Goal: Transaction & Acquisition: Purchase product/service

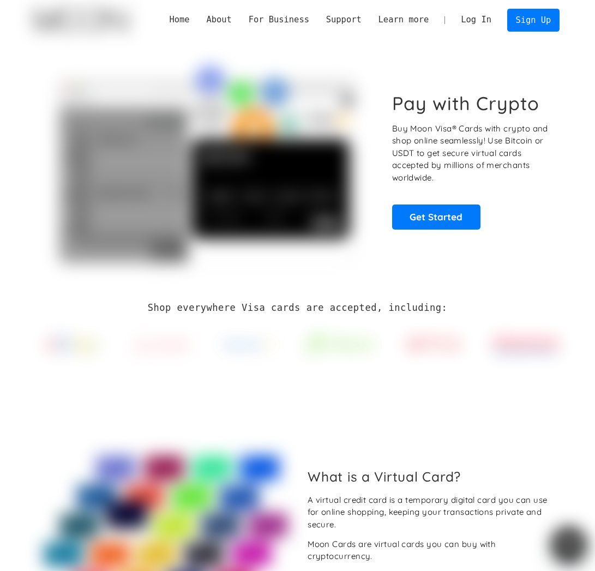
click at [473, 22] on link "Log In" at bounding box center [476, 20] width 47 height 22
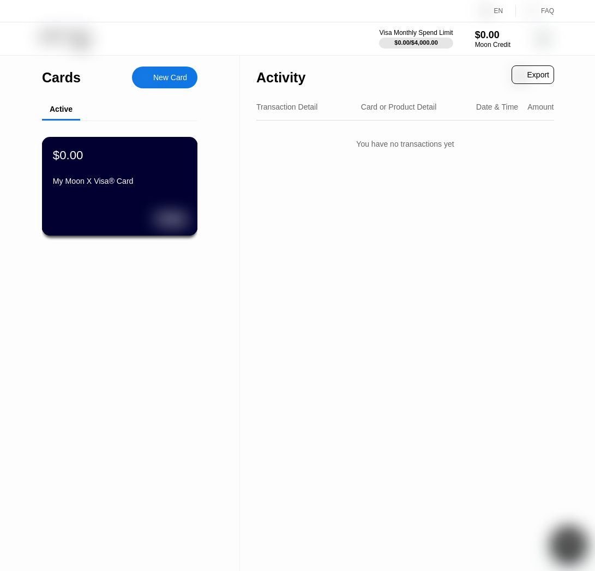
click at [170, 196] on div "$0.00 My Moon X Visa® Card" at bounding box center [120, 186] width 156 height 99
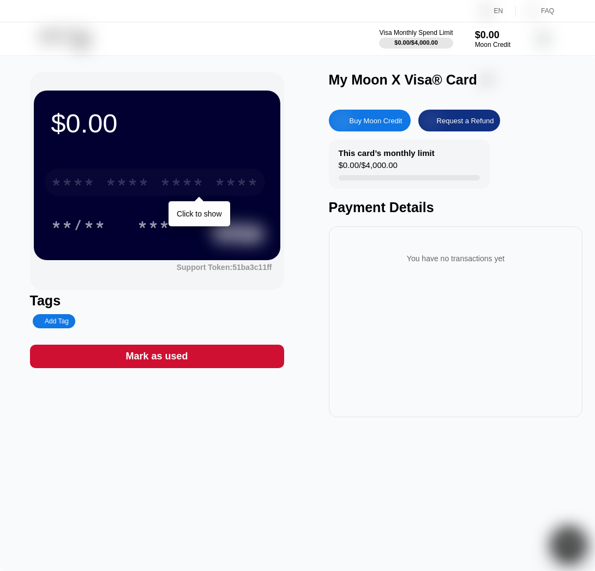
click at [242, 182] on div "****" at bounding box center [237, 183] width 44 height 17
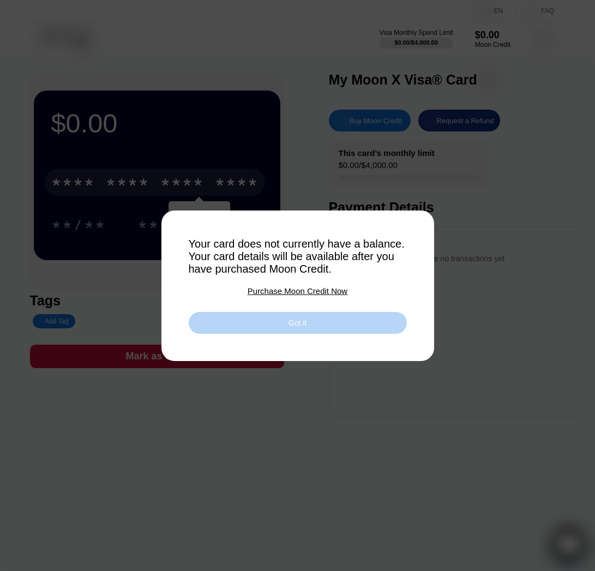
click at [277, 317] on div "Got it" at bounding box center [298, 323] width 218 height 22
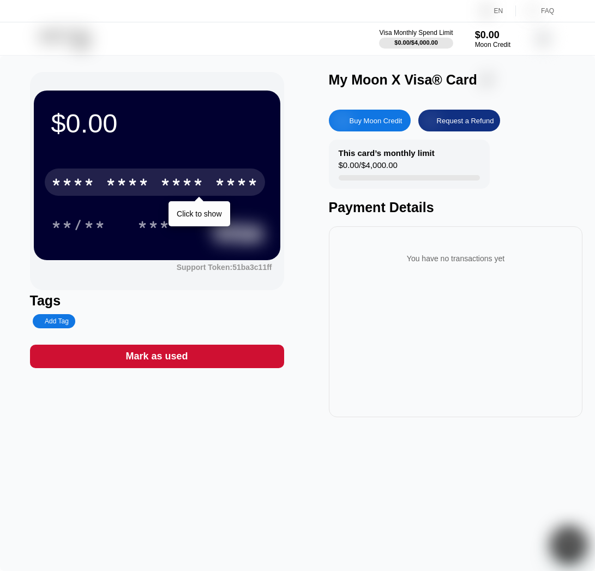
click at [235, 186] on div "****" at bounding box center [237, 183] width 44 height 17
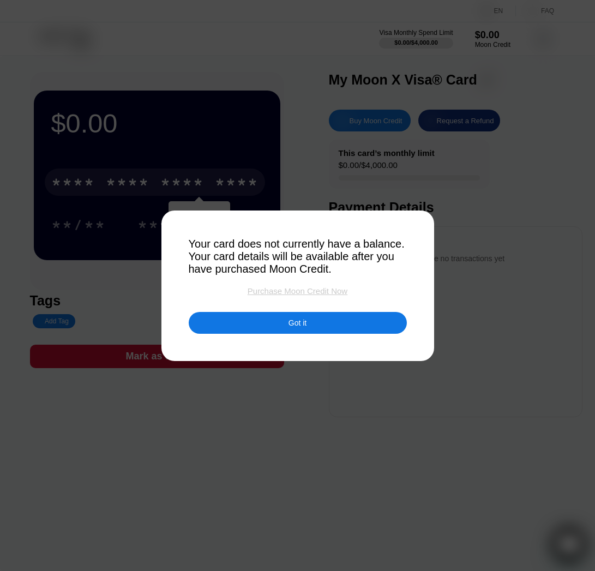
click at [290, 293] on div "Purchase Moon Credit Now" at bounding box center [298, 290] width 100 height 9
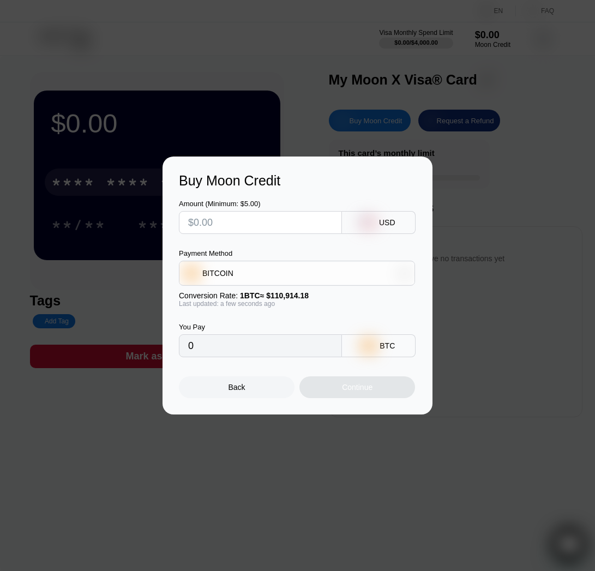
click at [274, 274] on div "BITCOIN" at bounding box center [297, 273] width 235 height 22
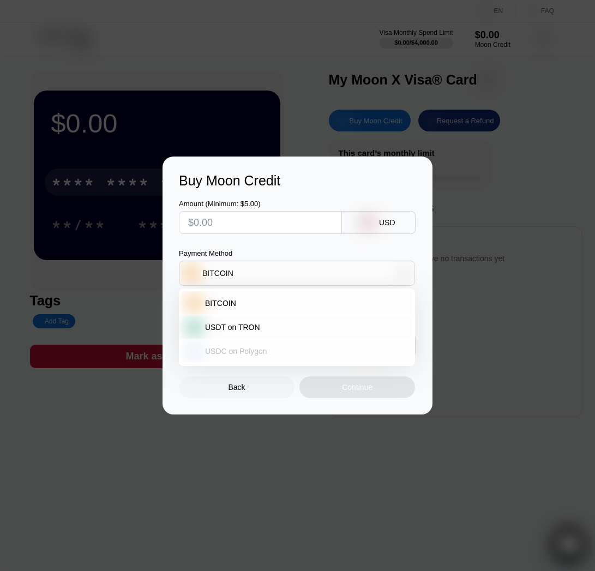
click at [247, 348] on span "USDC on Polygon" at bounding box center [236, 351] width 62 height 9
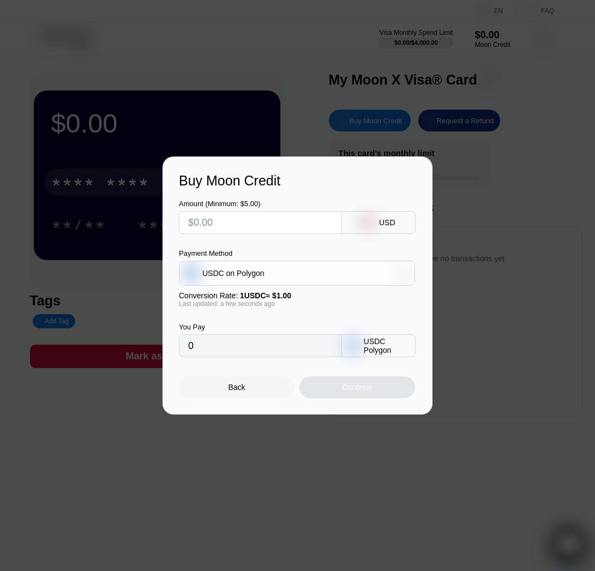
click at [235, 224] on input "text" at bounding box center [260, 223] width 145 height 22
type input "$5"
type input "5.00000000"
type input "$5"
click at [333, 389] on div "Continue" at bounding box center [358, 388] width 116 height 22
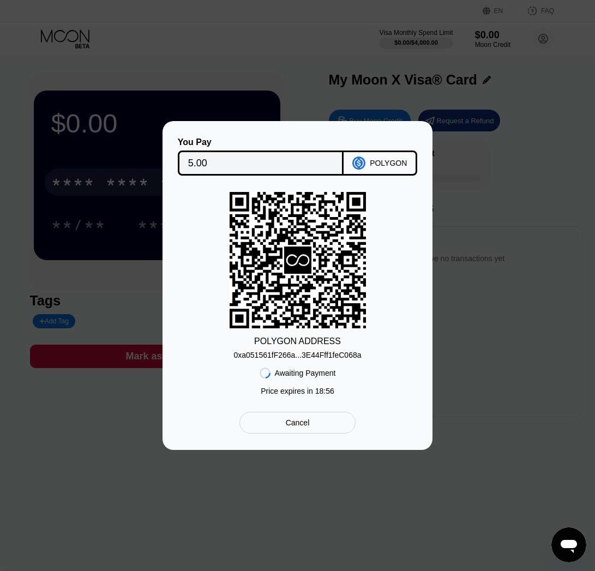
click at [298, 355] on div "0xa051561fF266a...3E44Fff1feC068a" at bounding box center [298, 355] width 128 height 9
click at [304, 427] on div "Cancel" at bounding box center [298, 423] width 24 height 10
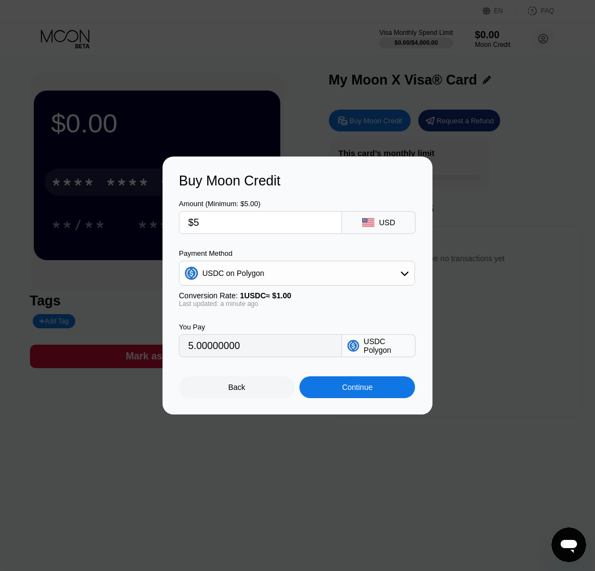
click at [258, 387] on div "Back" at bounding box center [237, 388] width 116 height 22
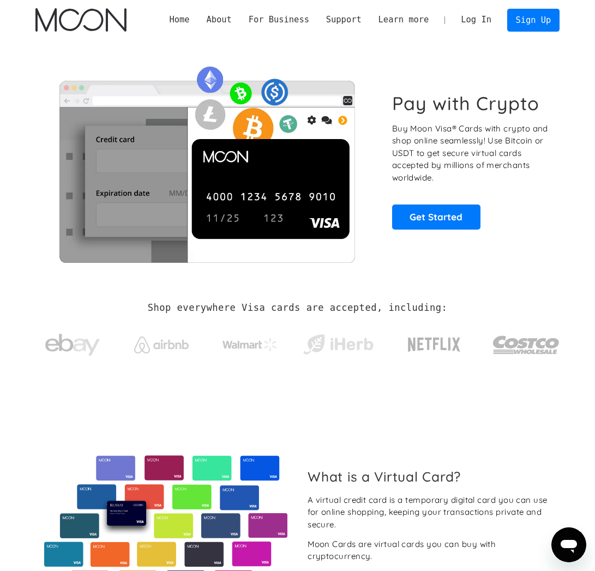
click at [483, 25] on link "Log In" at bounding box center [476, 20] width 47 height 22
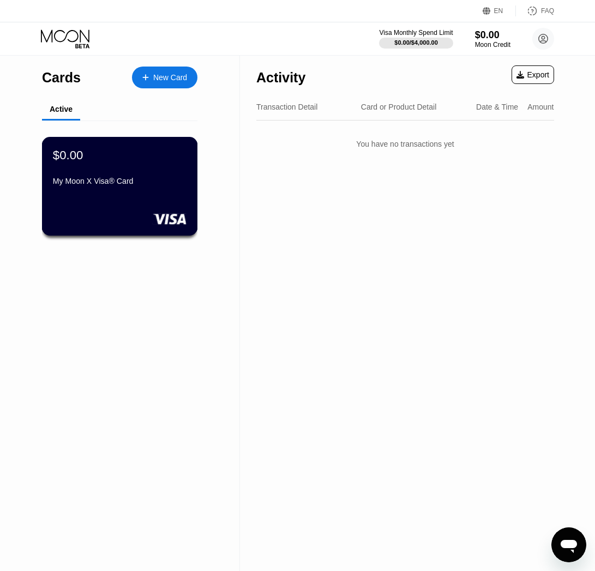
click at [182, 184] on div "My Moon X Visa® Card" at bounding box center [120, 181] width 134 height 9
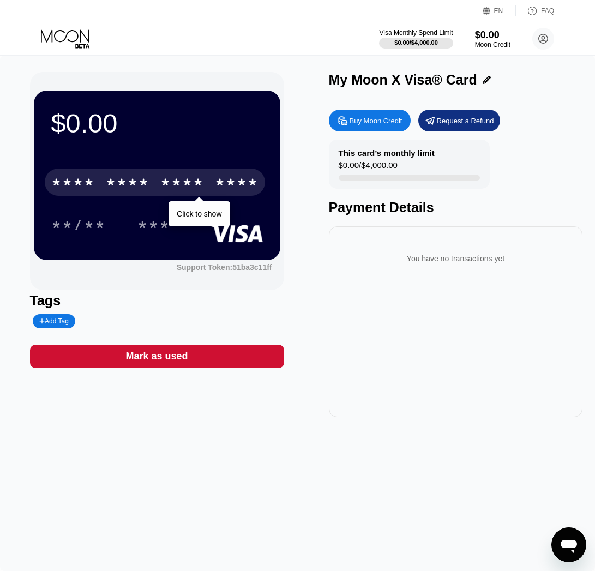
click at [196, 193] on div "* * * * * * * * * * * * ****" at bounding box center [155, 182] width 220 height 27
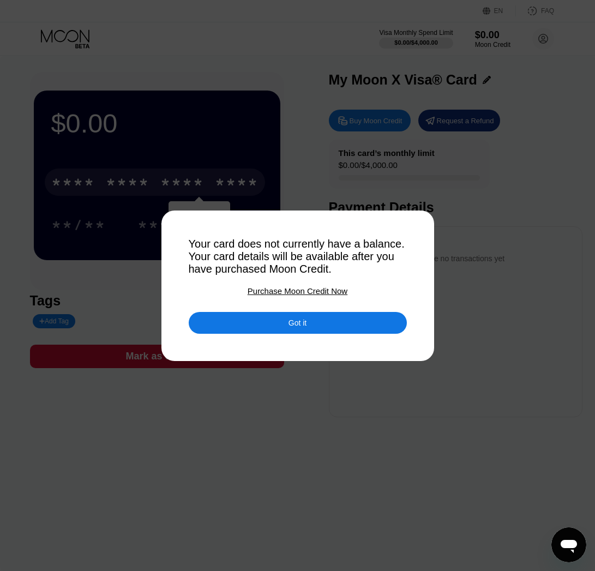
click at [286, 289] on div "Purchase Moon Credit Now" at bounding box center [298, 290] width 100 height 9
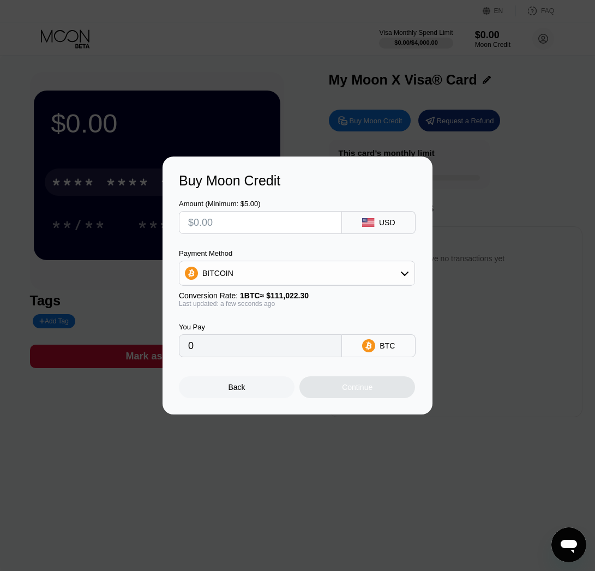
click at [284, 228] on input "text" at bounding box center [260, 223] width 145 height 22
type input "$5"
type input "0.00004504"
type input "$5"
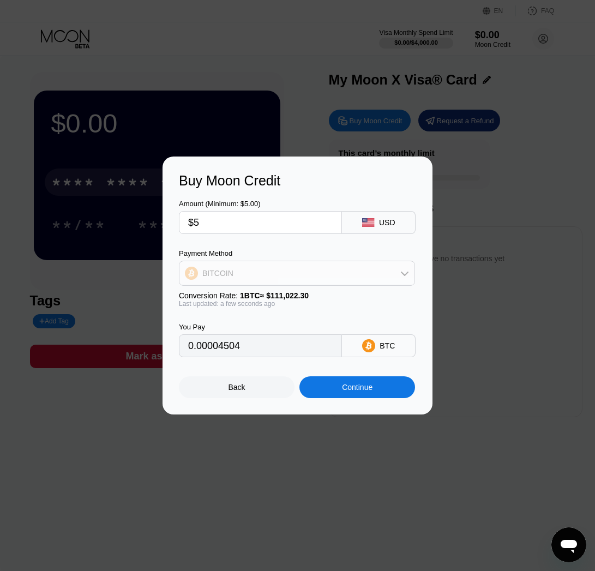
click at [283, 271] on div "BITCOIN" at bounding box center [297, 273] width 235 height 22
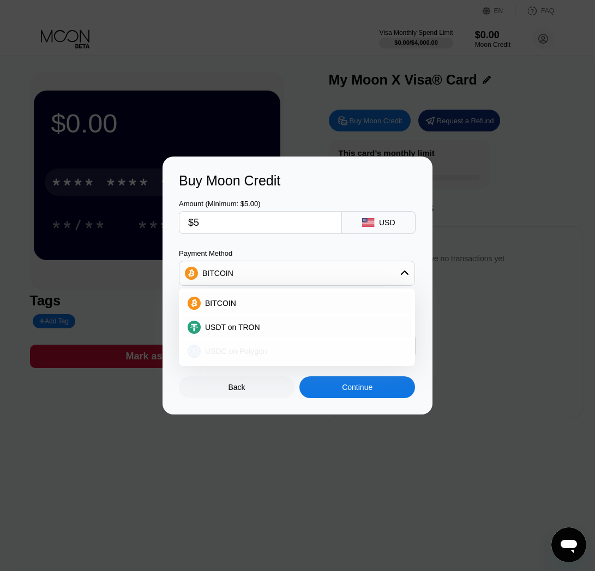
click at [260, 345] on div "USDC on Polygon" at bounding box center [297, 352] width 230 height 22
type input "5.00000000"
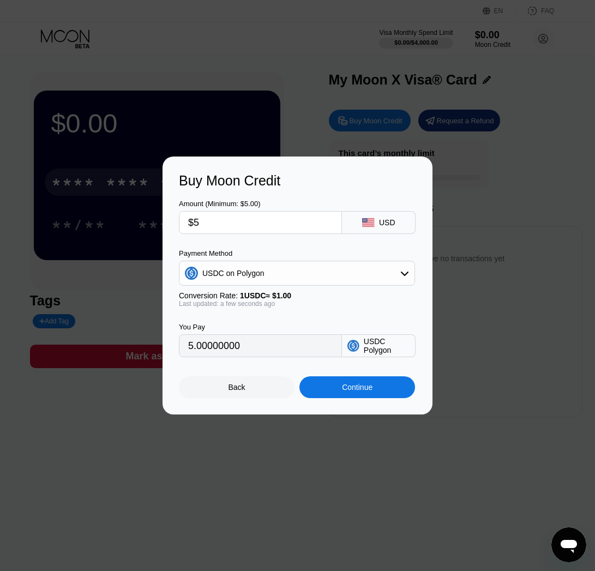
click at [359, 390] on div "Continue" at bounding box center [357, 387] width 31 height 9
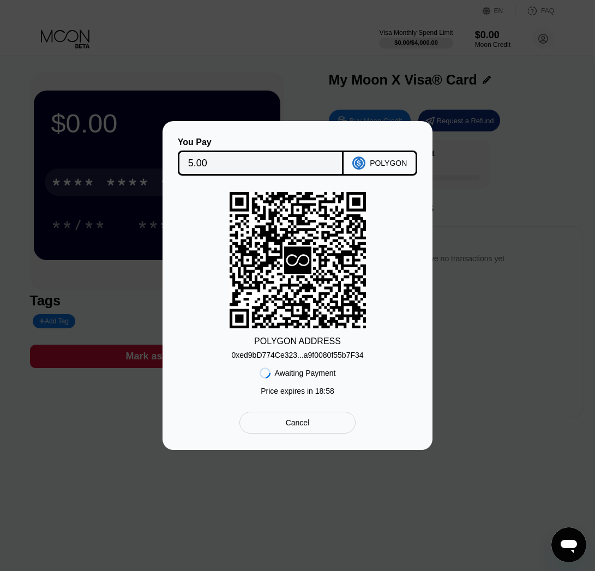
click at [305, 355] on div "0xed9bD774Ce323...a9f0080f55b7F34" at bounding box center [297, 355] width 132 height 9
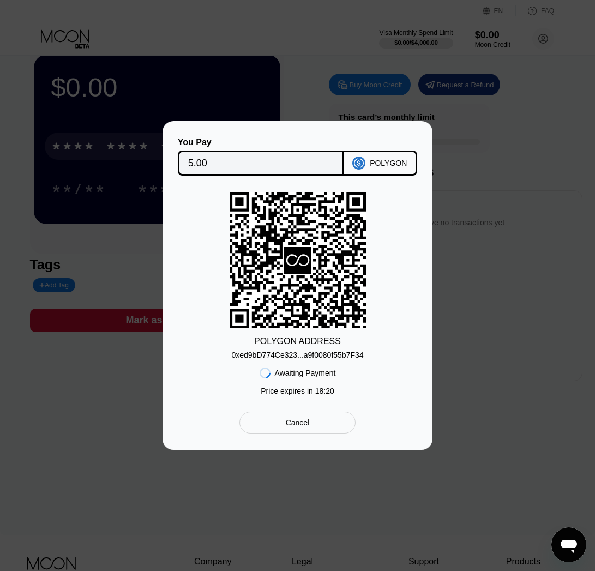
scroll to position [65, 0]
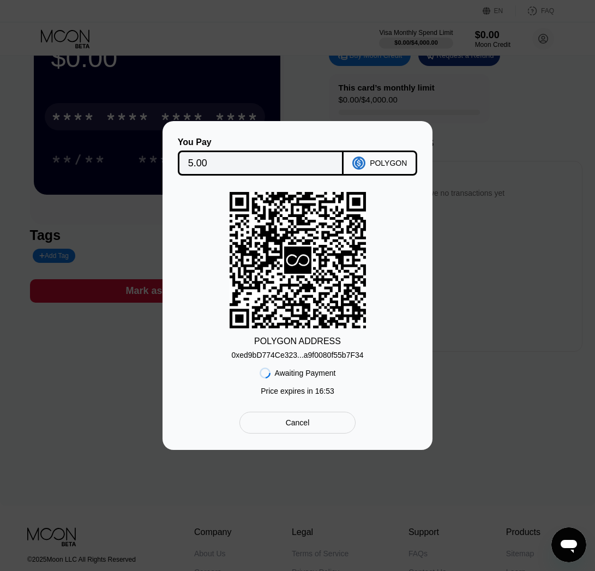
click at [343, 312] on icon at bounding box center [298, 261] width 136 height 134
click at [312, 426] on div "Cancel" at bounding box center [298, 423] width 116 height 22
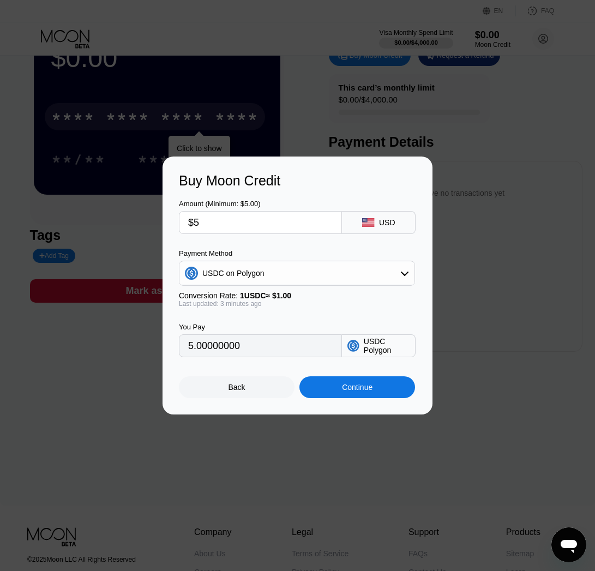
click at [255, 388] on div "Back" at bounding box center [237, 388] width 116 height 22
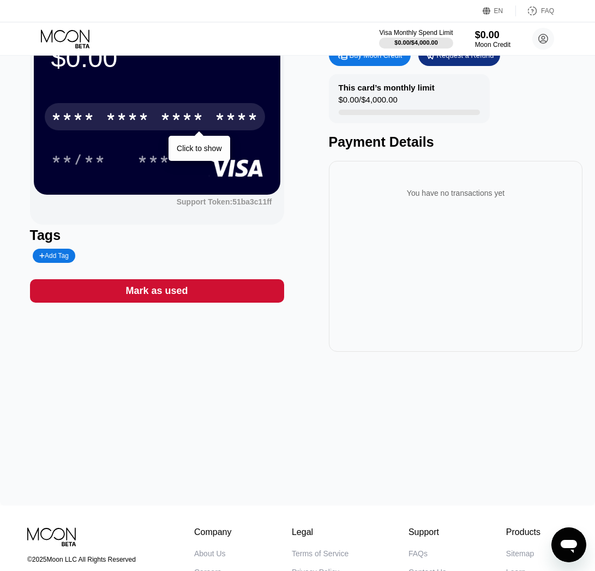
drag, startPoint x: 327, startPoint y: 390, endPoint x: 324, endPoint y: 381, distance: 9.3
click at [327, 391] on div "$0.00 * * * * * * * * * * * * **** Click to show **/** *** Support Token: 51ba3…" at bounding box center [297, 248] width 595 height 516
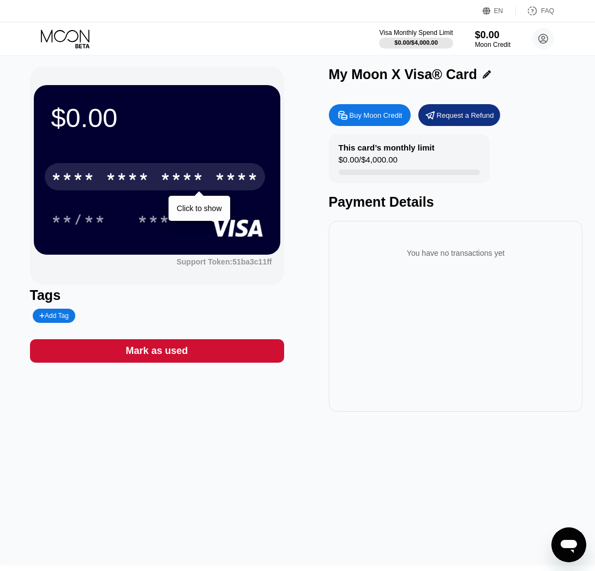
scroll to position [0, 0]
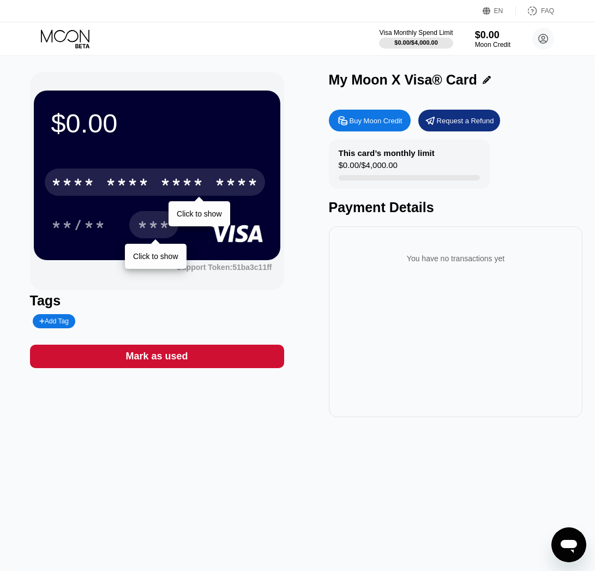
click at [146, 224] on div "***" at bounding box center [154, 226] width 33 height 17
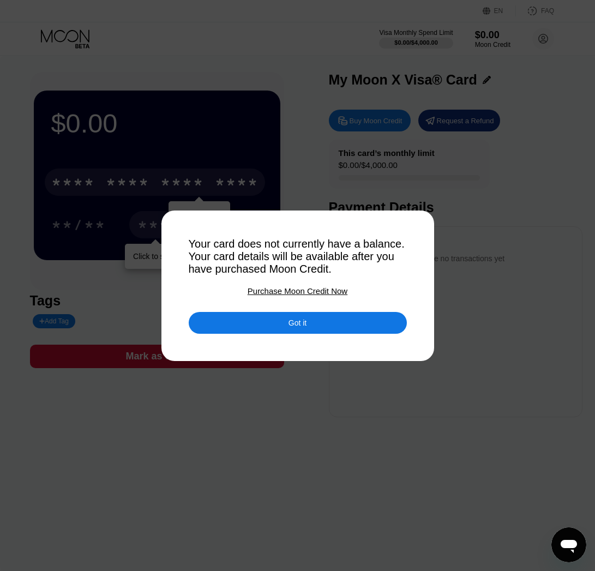
click at [227, 324] on div "Got it" at bounding box center [298, 323] width 218 height 22
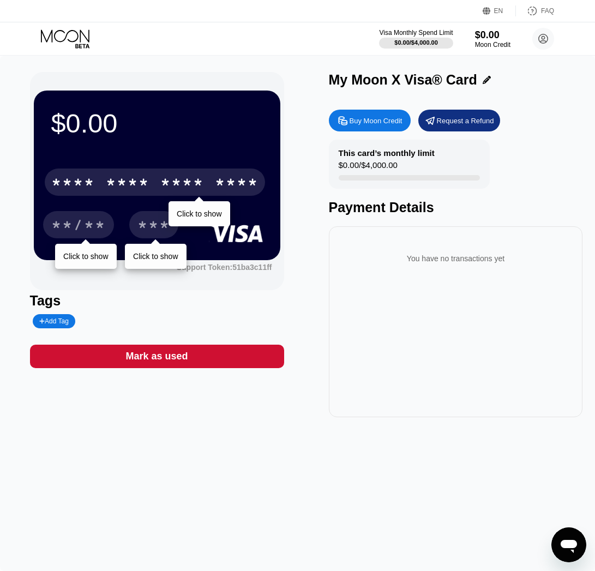
click at [83, 231] on div "**/**" at bounding box center [78, 226] width 55 height 17
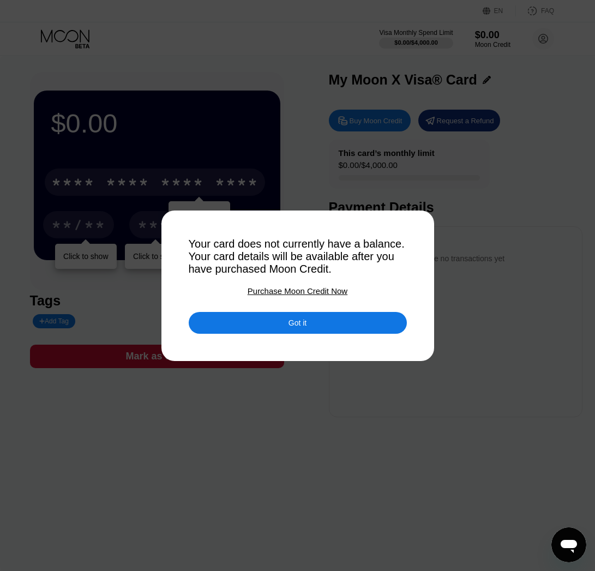
click at [235, 322] on div "Got it" at bounding box center [298, 323] width 218 height 22
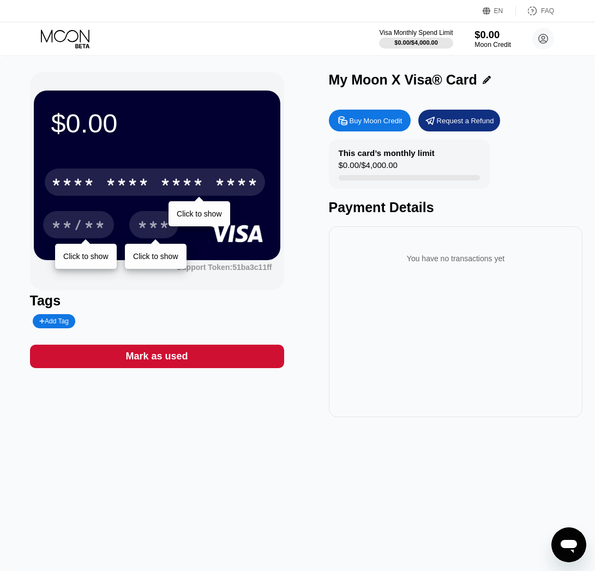
click at [485, 37] on div "$0.00" at bounding box center [493, 34] width 37 height 11
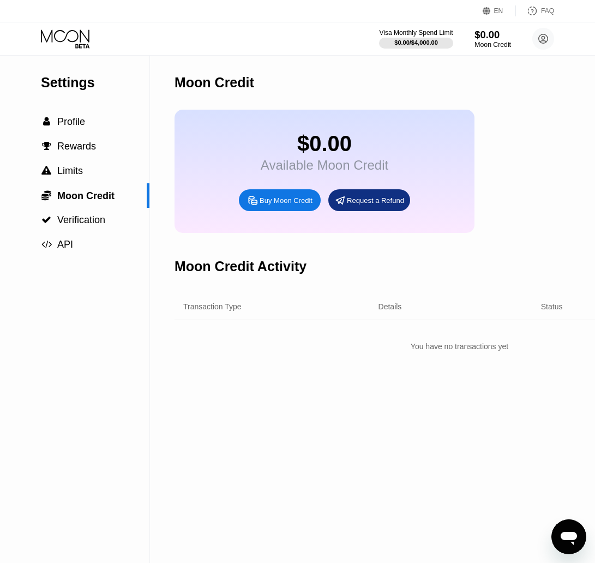
click at [485, 37] on div "$0.00" at bounding box center [493, 34] width 37 height 11
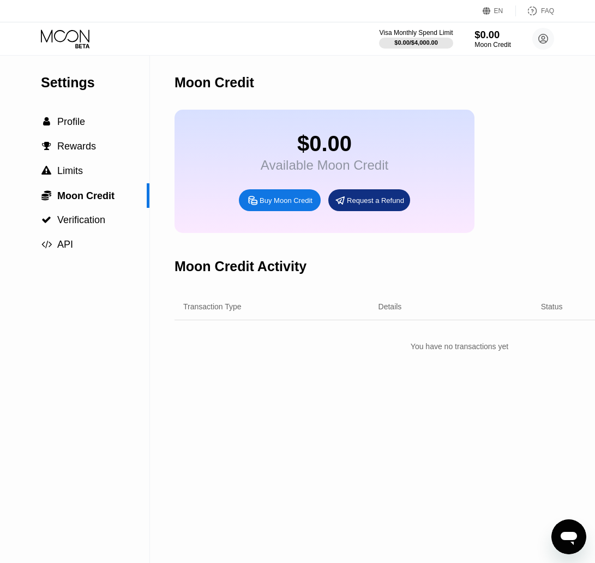
click at [485, 37] on div "$0.00" at bounding box center [493, 34] width 37 height 11
click at [331, 142] on div "$0.00" at bounding box center [325, 144] width 128 height 25
click at [289, 141] on div "$0.00" at bounding box center [325, 144] width 128 height 25
click at [73, 116] on span "Profile" at bounding box center [71, 121] width 28 height 11
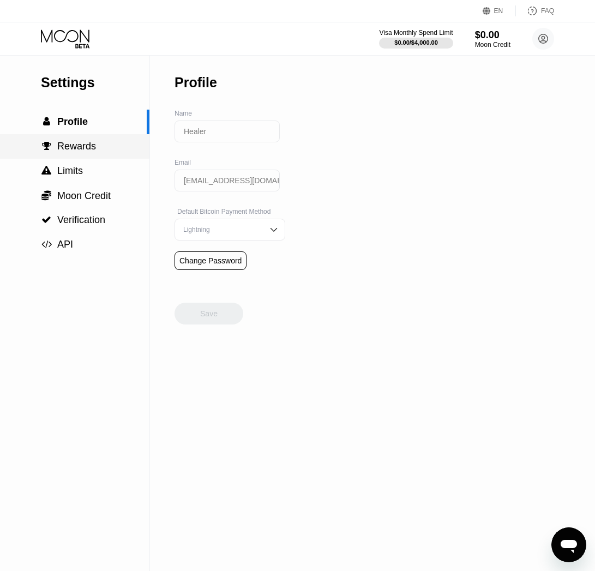
click at [80, 148] on span "Rewards" at bounding box center [76, 146] width 39 height 11
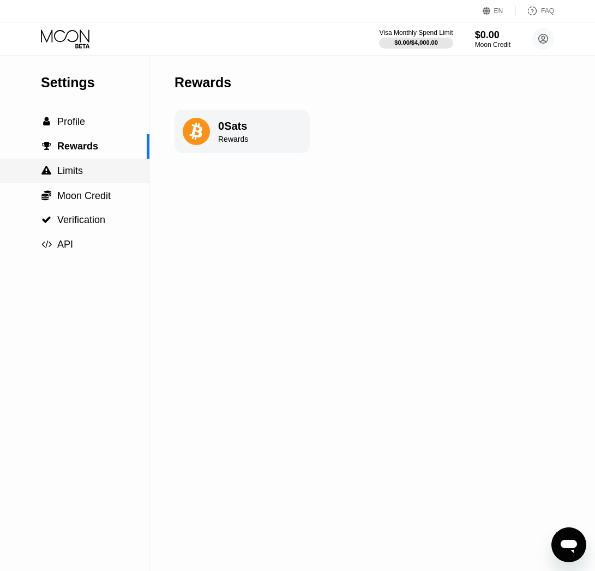
click at [82, 161] on div " Limits" at bounding box center [75, 171] width 150 height 25
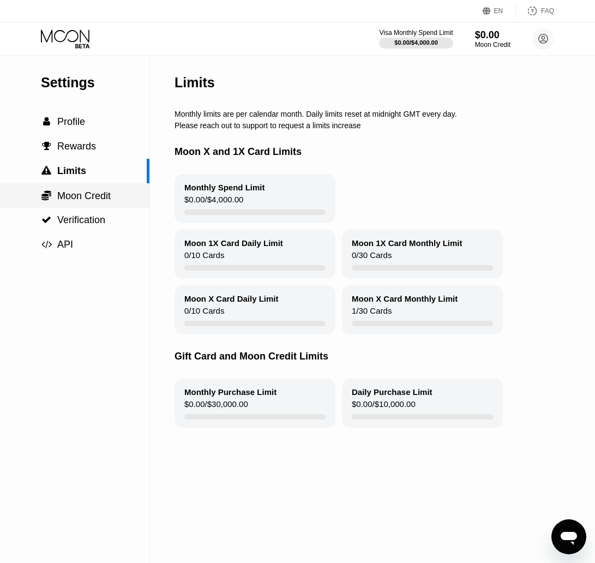
click at [83, 186] on div " Moon Credit" at bounding box center [75, 195] width 150 height 25
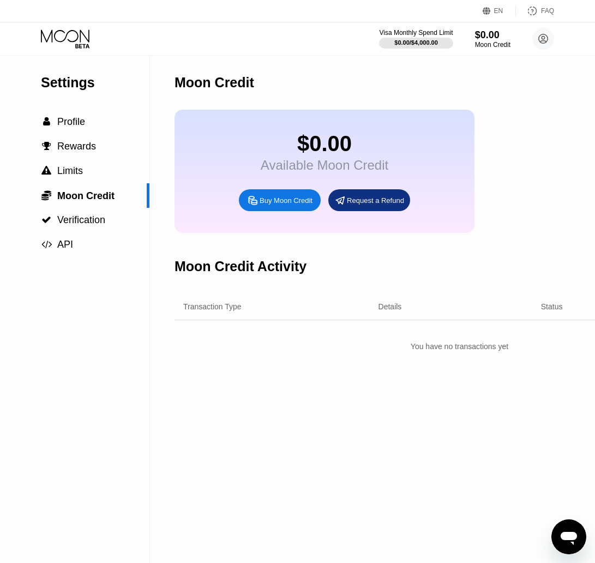
click at [287, 171] on div "Available Moon Credit" at bounding box center [325, 165] width 128 height 15
click at [74, 221] on span "Verification" at bounding box center [81, 219] width 48 height 11
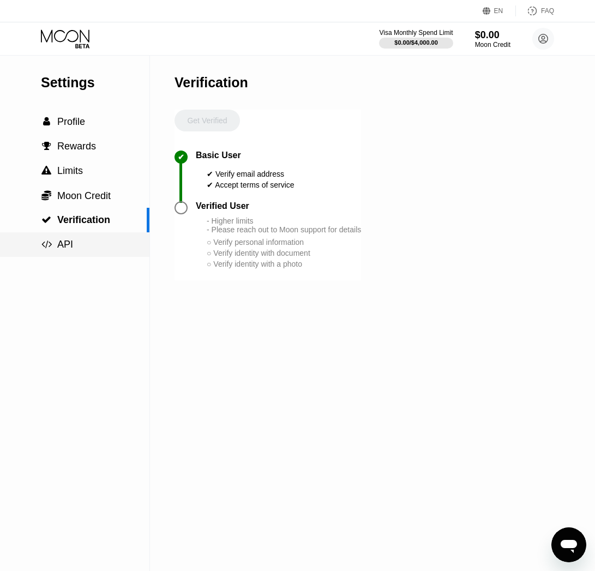
click at [81, 242] on div " API" at bounding box center [75, 244] width 150 height 11
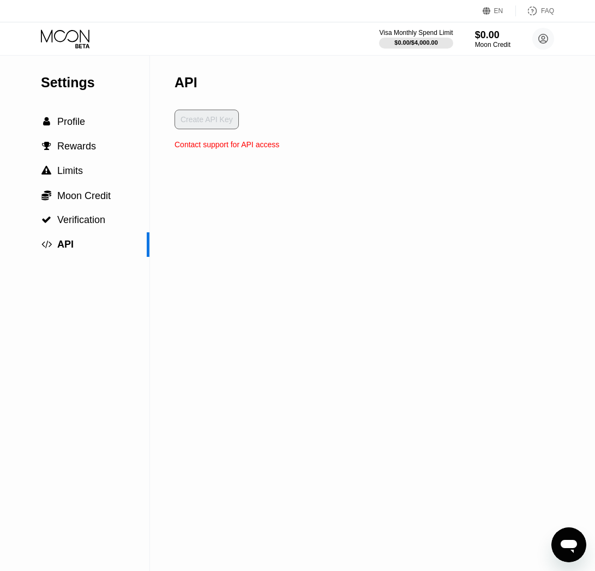
click at [76, 38] on icon at bounding box center [66, 38] width 51 height 19
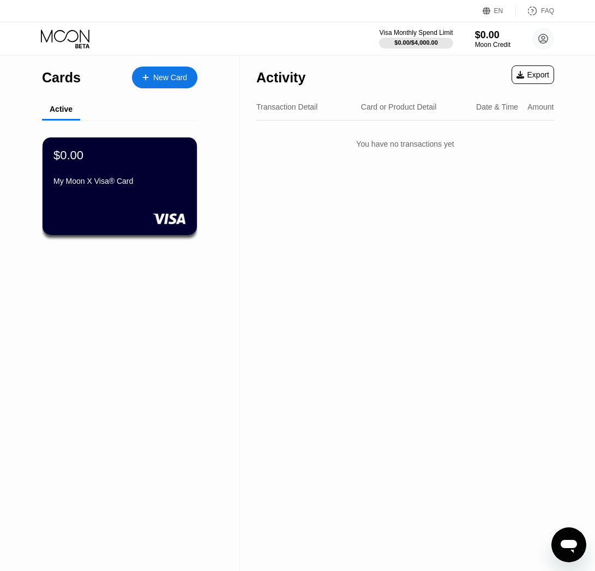
click at [75, 160] on div "$0.00" at bounding box center [68, 155] width 30 height 14
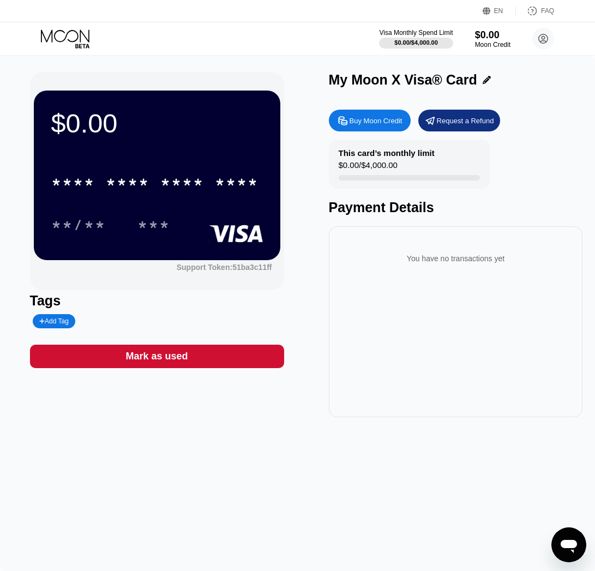
click at [421, 267] on div "You have no transactions yet" at bounding box center [456, 258] width 237 height 31
click at [416, 264] on div "You have no transactions yet" at bounding box center [456, 258] width 237 height 31
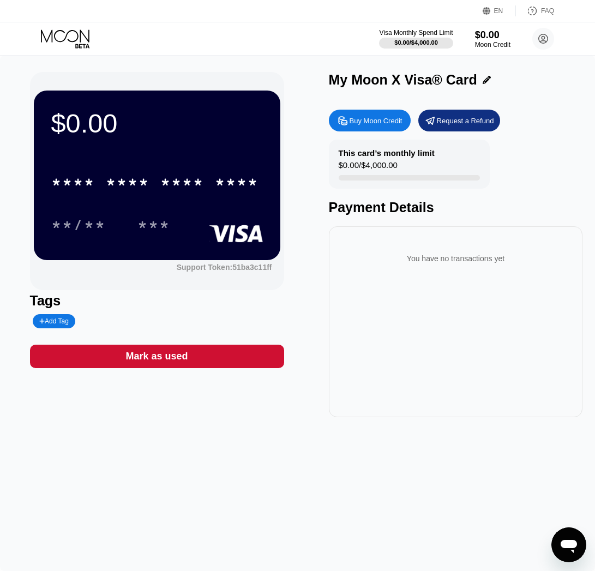
click at [413, 260] on div "You have no transactions yet" at bounding box center [456, 258] width 237 height 31
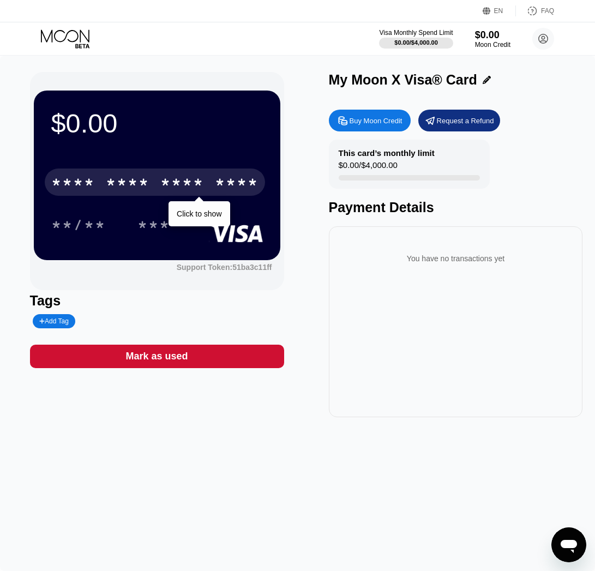
click at [225, 182] on div "****" at bounding box center [237, 183] width 44 height 17
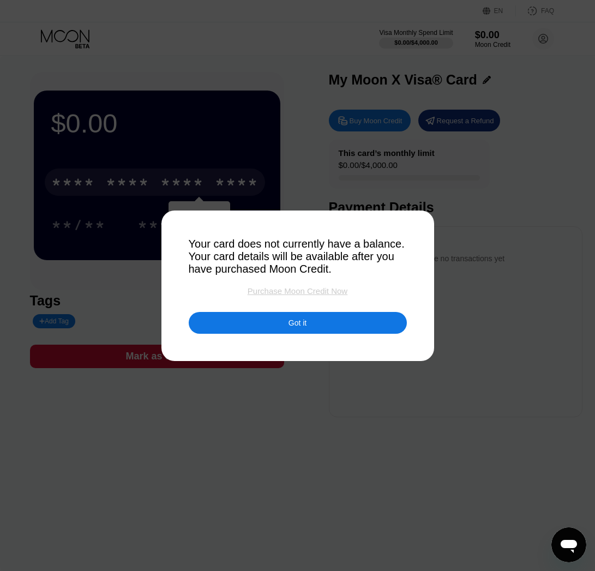
click at [284, 290] on div "Purchase Moon Credit Now" at bounding box center [298, 290] width 100 height 9
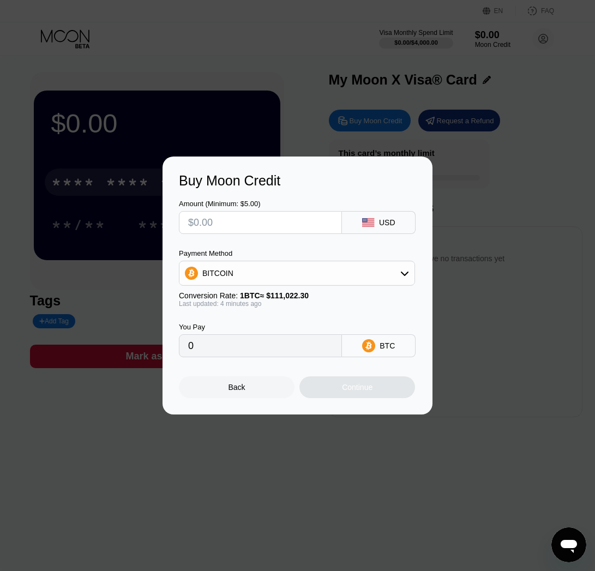
click at [282, 228] on input "text" at bounding box center [260, 223] width 145 height 22
type input "$5"
type input "0.00004501"
type input "$5"
click at [292, 273] on div "BITCOIN" at bounding box center [297, 273] width 235 height 22
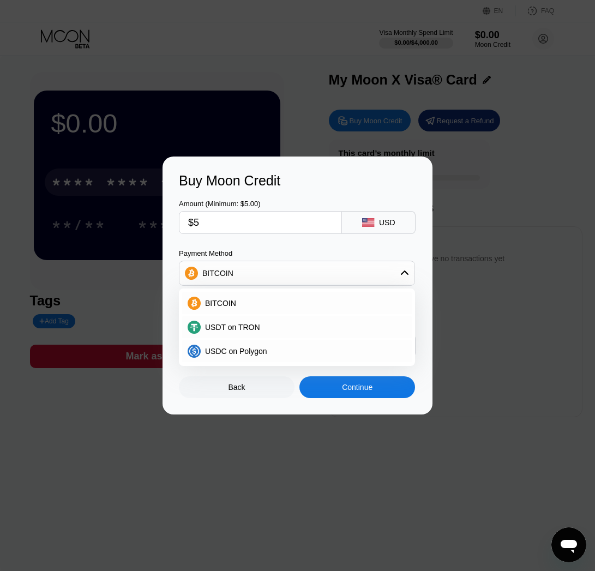
click at [501, 318] on div "Buy Moon Credit Amount (Minimum: $5.00) $5 USD Payment Method BITCOIN BITCOIN U…" at bounding box center [297, 286] width 595 height 258
click at [467, 339] on div "Buy Moon Credit Amount (Minimum: $5.00) $5 USD Payment Method BITCOIN BITCOIN U…" at bounding box center [297, 286] width 595 height 258
click at [229, 389] on div "Back" at bounding box center [237, 387] width 17 height 9
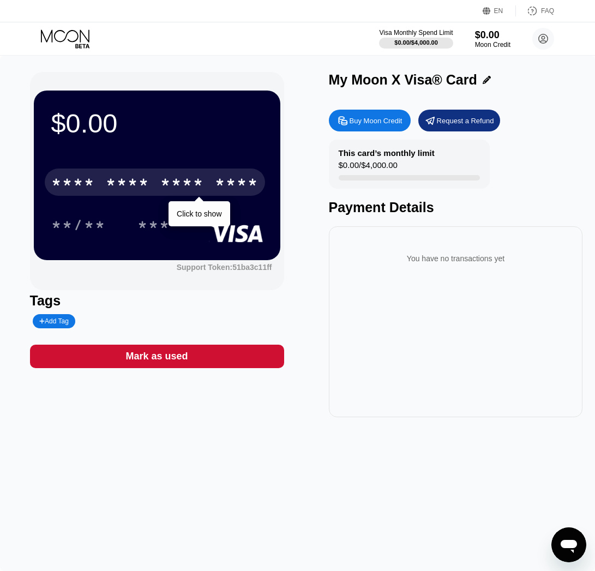
click at [411, 353] on div "You have no transactions yet" at bounding box center [456, 321] width 254 height 191
click at [411, 351] on div "You have no transactions yet" at bounding box center [456, 321] width 254 height 191
click at [334, 275] on div "You have no transactions yet" at bounding box center [456, 321] width 254 height 191
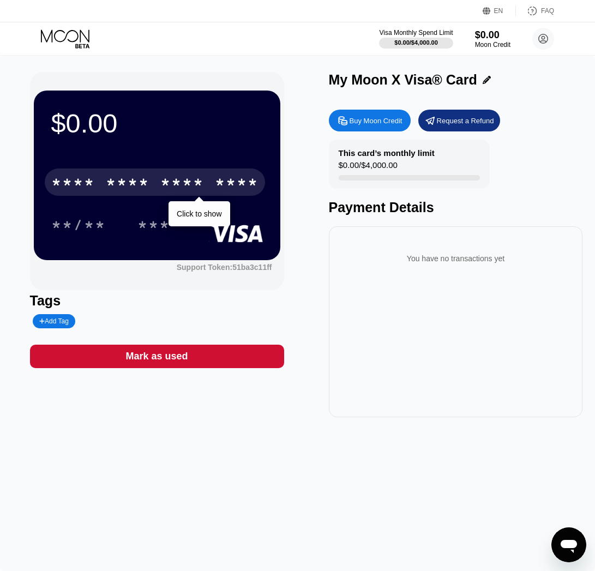
click at [256, 187] on div "****" at bounding box center [237, 183] width 44 height 17
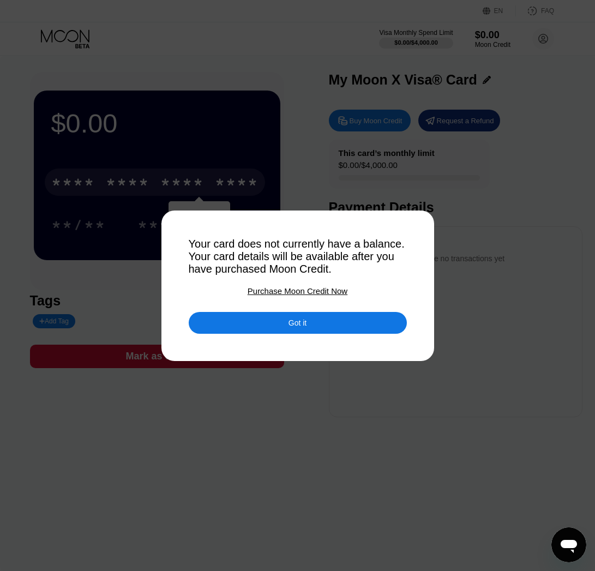
click at [541, 330] on div at bounding box center [302, 285] width 604 height 571
click at [447, 316] on div at bounding box center [302, 285] width 604 height 571
click at [394, 309] on div "Got it" at bounding box center [298, 315] width 218 height 38
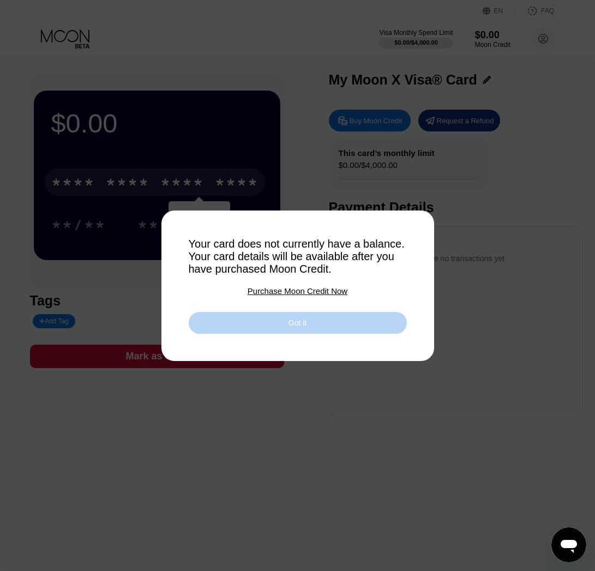
click at [358, 314] on div "Got it" at bounding box center [298, 323] width 218 height 22
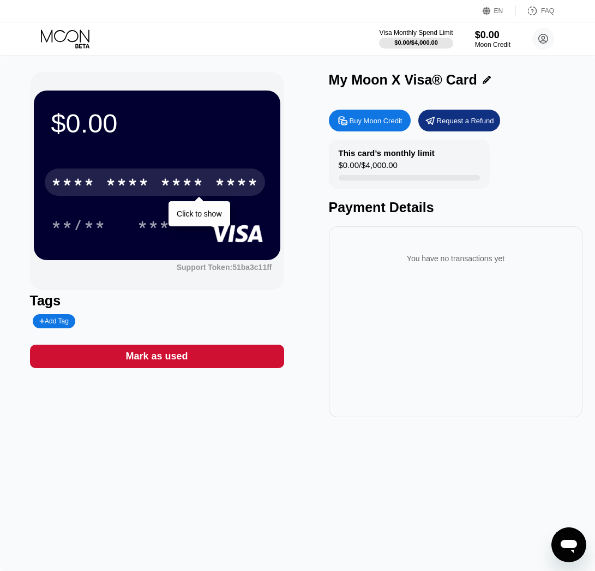
click at [200, 195] on div "* * * * * * * * * * * * ****" at bounding box center [155, 182] width 220 height 27
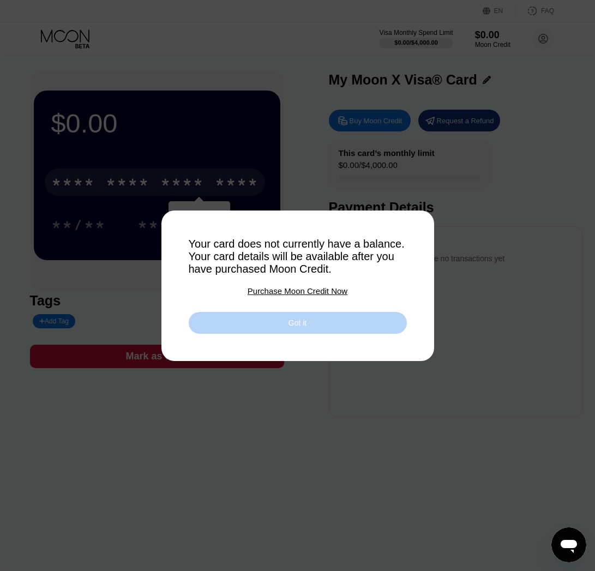
click at [258, 330] on div "Got it" at bounding box center [298, 323] width 218 height 22
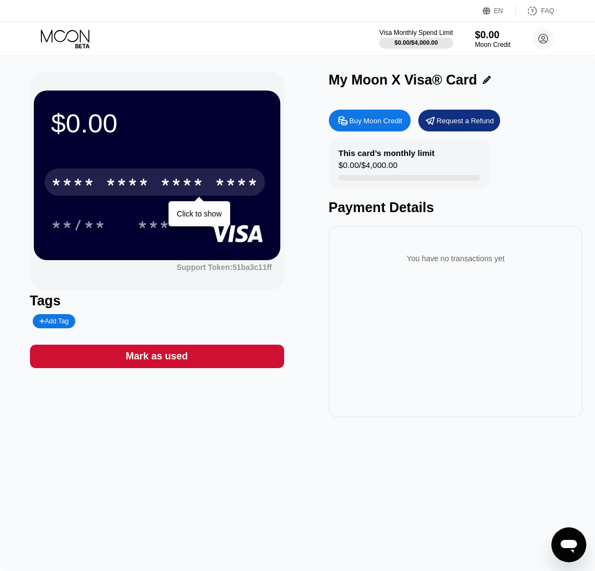
click at [204, 192] on div "* * * *" at bounding box center [182, 183] width 44 height 17
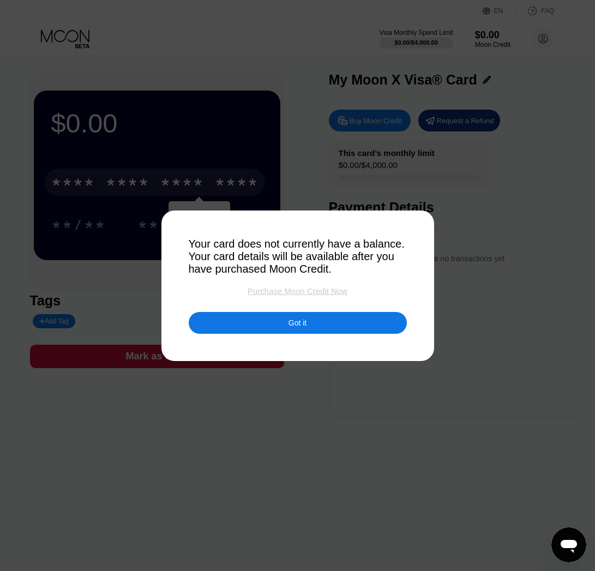
click at [282, 292] on div "Purchase Moon Credit Now" at bounding box center [298, 290] width 100 height 9
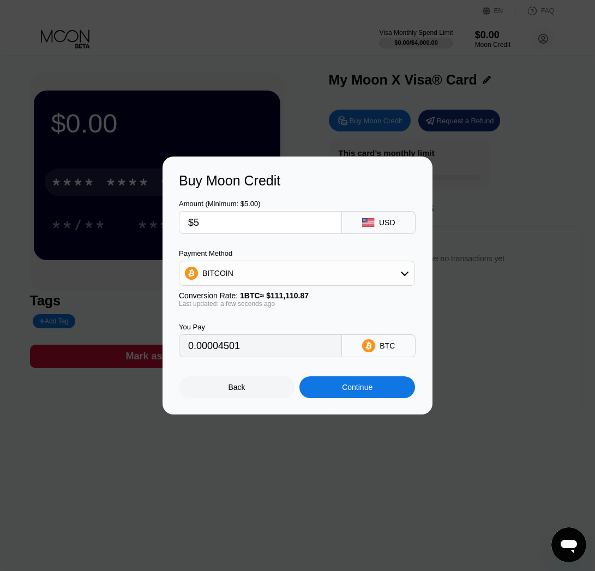
click at [259, 231] on input "$5" at bounding box center [260, 223] width 145 height 22
click at [363, 283] on div "BITCOIN" at bounding box center [297, 273] width 235 height 22
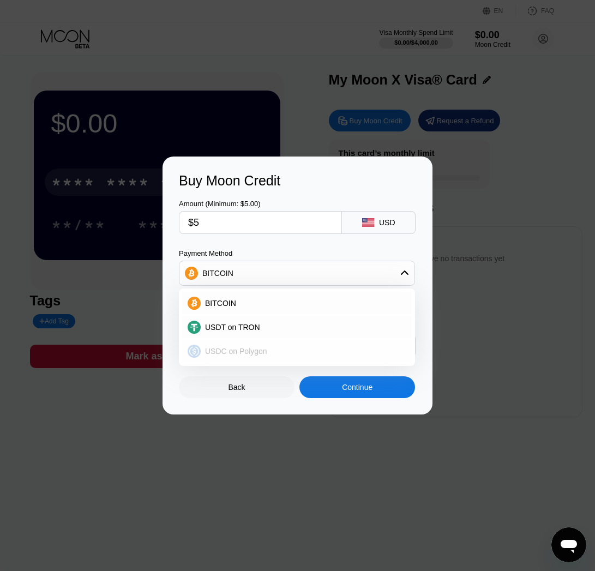
click at [352, 348] on div "USDC on Polygon" at bounding box center [304, 351] width 206 height 9
type input "5.00000000"
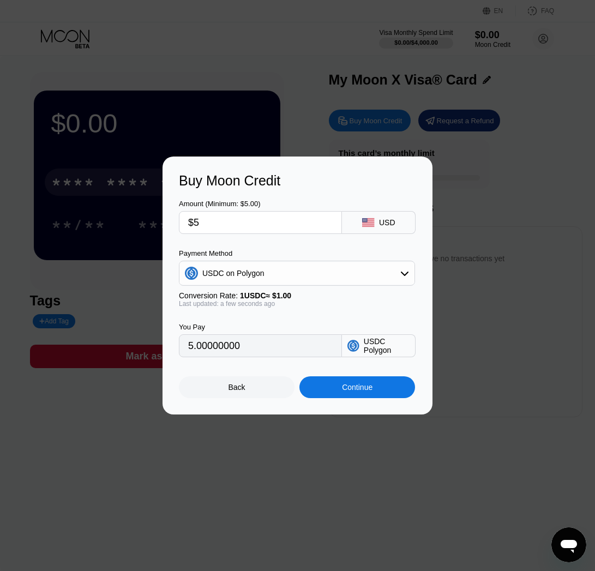
click at [355, 387] on div "Continue" at bounding box center [357, 387] width 31 height 9
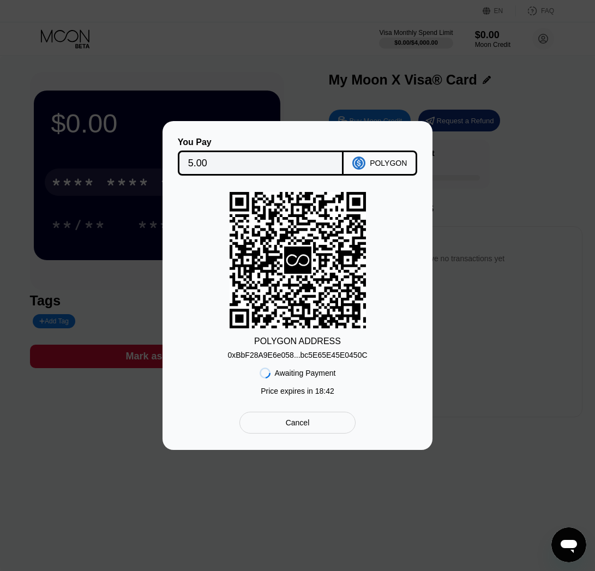
drag, startPoint x: 314, startPoint y: 370, endPoint x: 344, endPoint y: 369, distance: 30.6
click at [344, 369] on div "POLYGON ADDRESS 0xBbF28A9E6e058...bc5E65E45E0450C Awaiting Payment Price expire…" at bounding box center [297, 296] width 237 height 209
drag, startPoint x: 290, startPoint y: 373, endPoint x: 240, endPoint y: 366, distance: 50.1
click at [240, 366] on div "POLYGON ADDRESS 0xBbF28A9E6e058...bc5E65E45E0450C Awaiting Payment Price expire…" at bounding box center [297, 296] width 237 height 209
drag, startPoint x: 247, startPoint y: 366, endPoint x: 318, endPoint y: 369, distance: 71.6
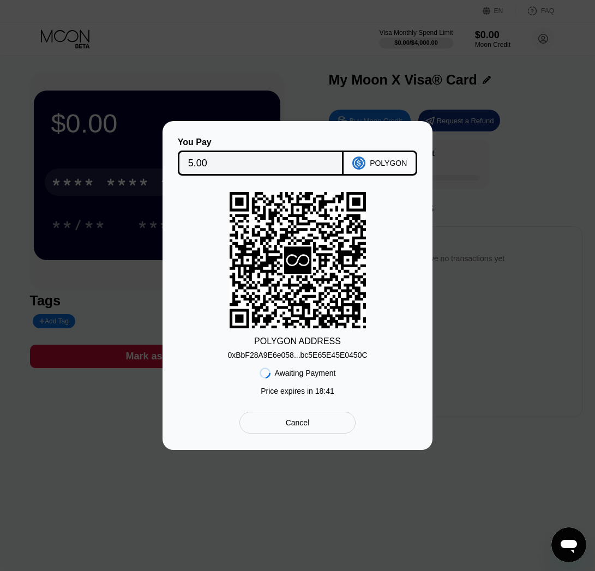
click at [317, 369] on div "POLYGON ADDRESS 0xBbF28A9E6e058...bc5E65E45E0450C Awaiting Payment Price expire…" at bounding box center [297, 296] width 237 height 209
drag, startPoint x: 321, startPoint y: 369, endPoint x: 307, endPoint y: 368, distance: 14.8
click at [313, 371] on div "Awaiting Payment" at bounding box center [305, 373] width 61 height 9
click at [302, 360] on div "Awaiting Payment Price expires in 18 : 41" at bounding box center [298, 380] width 76 height 41
click at [302, 360] on div "Awaiting Payment Price expires in 18 : 40" at bounding box center [298, 380] width 76 height 41
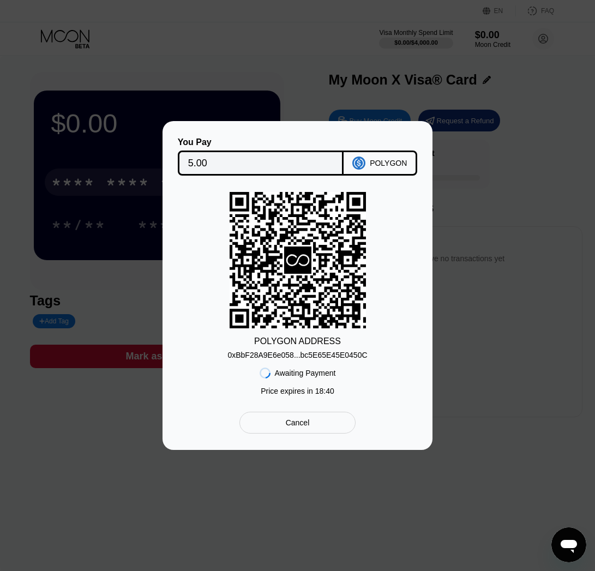
click at [306, 356] on div "0xBbF28A9E6e058...bc5E65E45E0450C" at bounding box center [298, 355] width 140 height 9
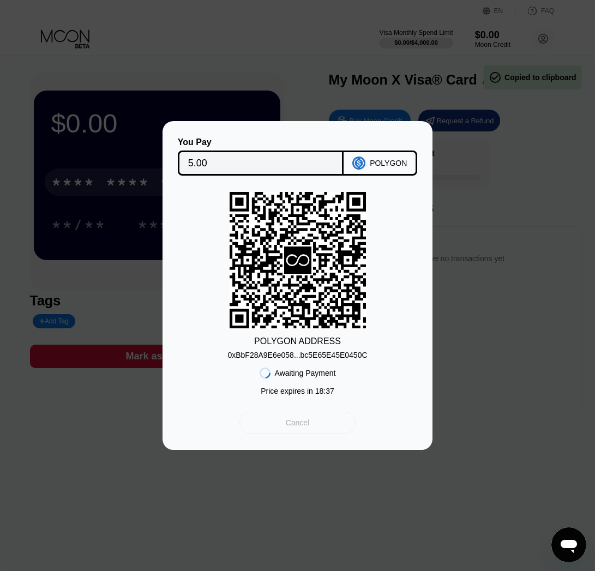
click at [312, 426] on div "Cancel" at bounding box center [298, 423] width 116 height 22
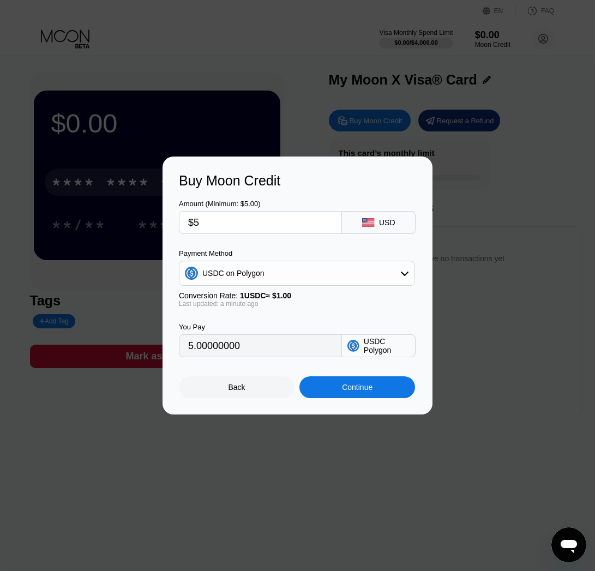
click at [290, 274] on div "USDC on Polygon" at bounding box center [297, 273] width 235 height 22
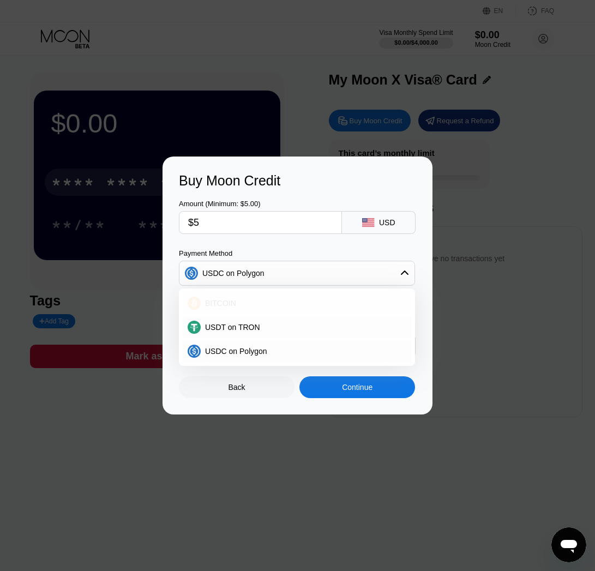
click at [271, 301] on div "BITCOIN" at bounding box center [304, 303] width 206 height 9
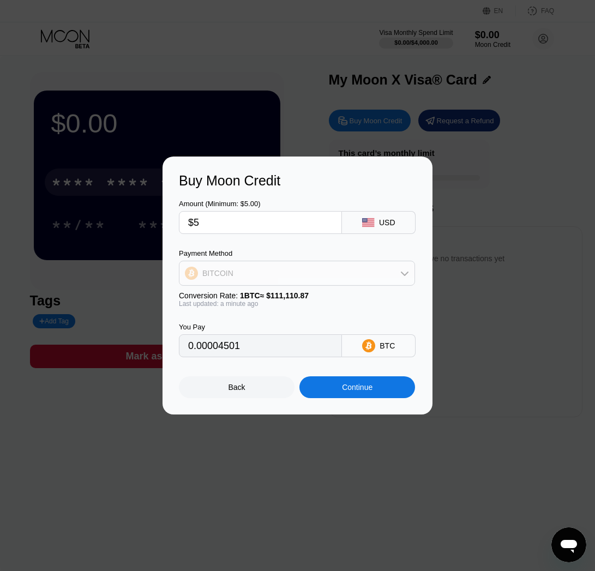
click at [302, 277] on div "BITCOIN" at bounding box center [297, 273] width 235 height 22
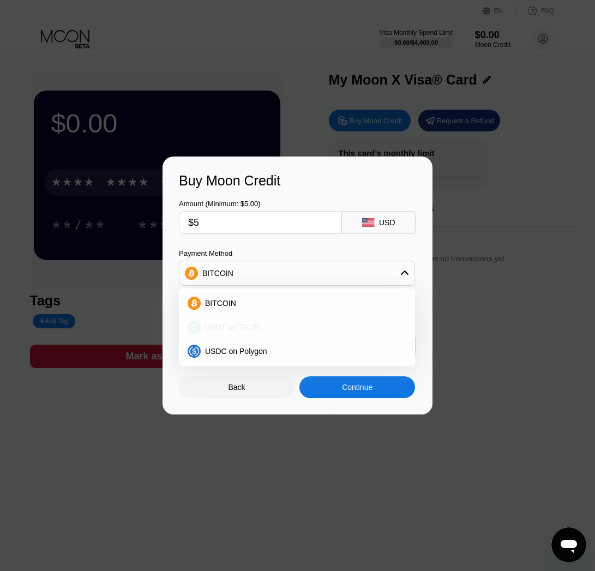
click at [285, 327] on div "USDT on TRON" at bounding box center [304, 327] width 206 height 9
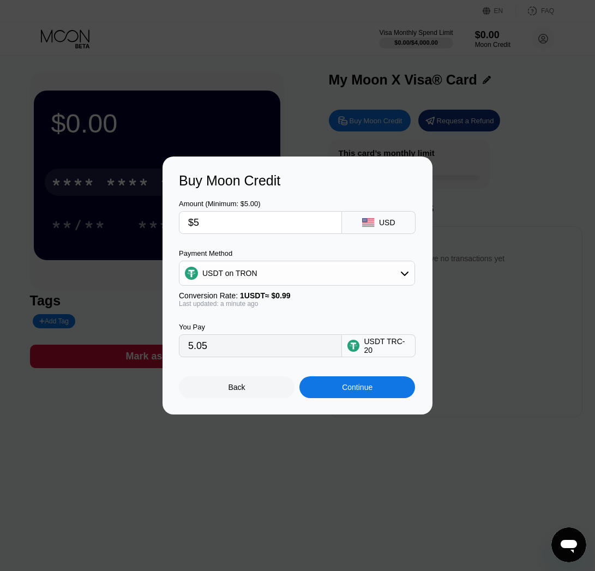
click at [303, 276] on div "USDT on TRON" at bounding box center [297, 273] width 235 height 22
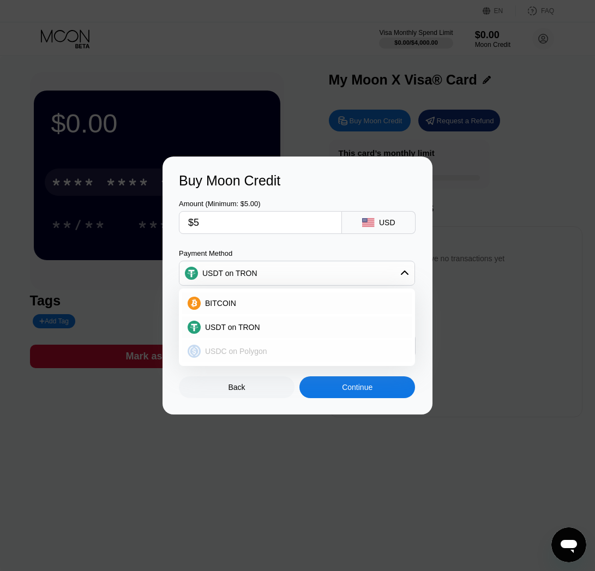
click at [283, 344] on div "USDC on Polygon" at bounding box center [297, 352] width 230 height 22
type input "5.00000000"
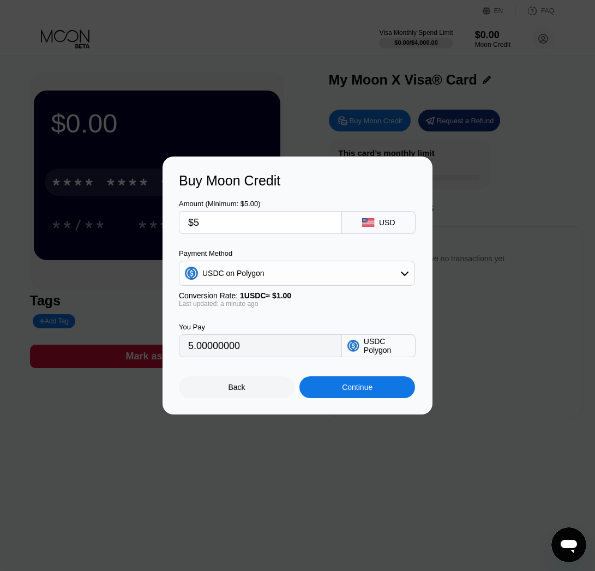
click at [251, 387] on div "Back" at bounding box center [237, 388] width 116 height 22
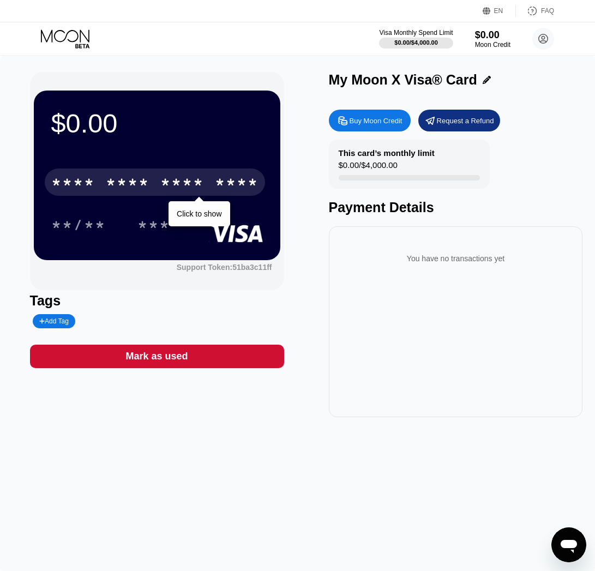
click at [367, 343] on div "You have no transactions yet" at bounding box center [456, 321] width 254 height 191
click at [375, 158] on div "This card’s monthly limit $0.00 / $4,000.00" at bounding box center [409, 164] width 161 height 49
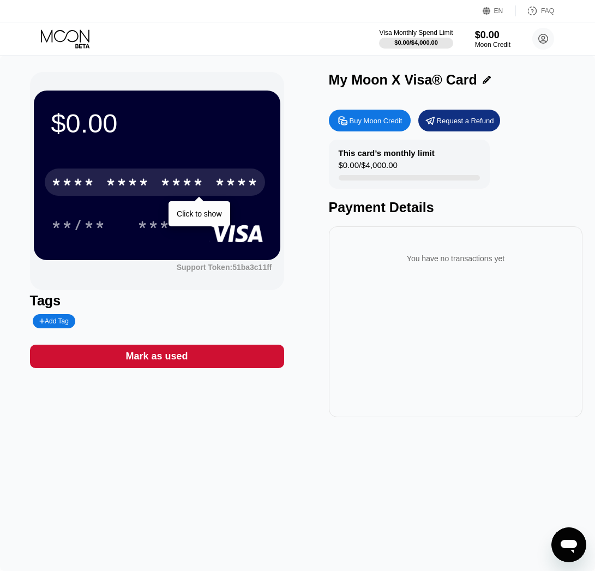
click at [375, 158] on div "This card’s monthly limit $0.00 / $4,000.00" at bounding box center [409, 164] width 161 height 49
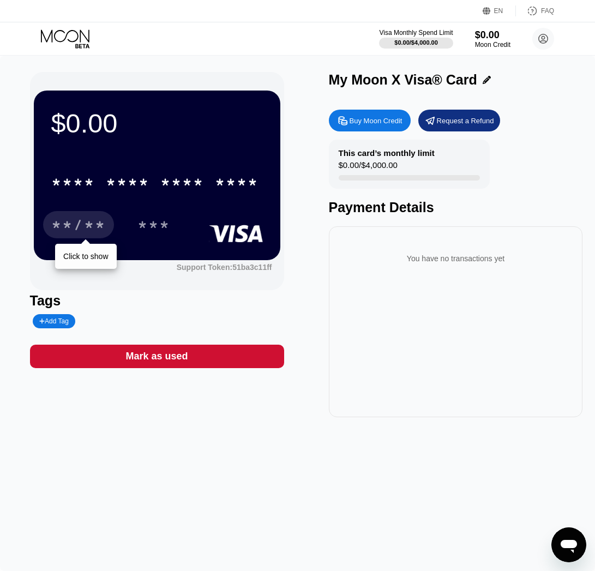
click at [79, 217] on div "**/**" at bounding box center [78, 224] width 71 height 27
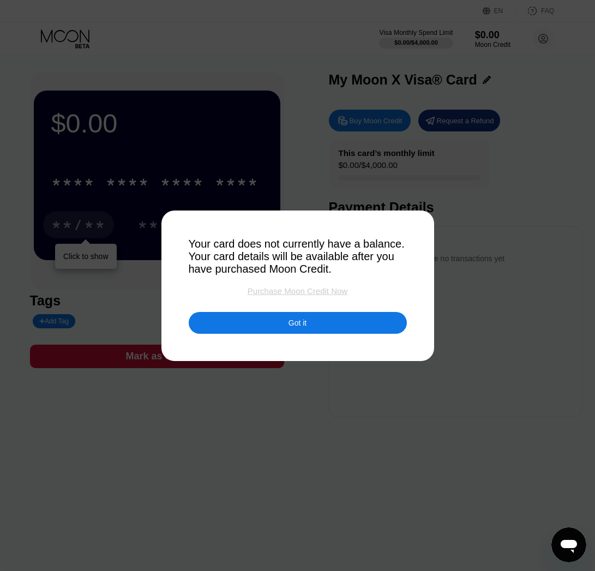
click at [274, 291] on div "Purchase Moon Credit Now" at bounding box center [298, 290] width 100 height 9
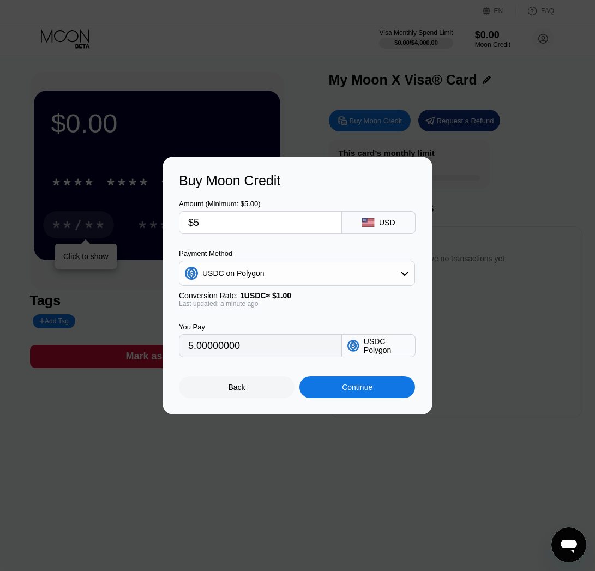
click at [240, 389] on div "Back" at bounding box center [237, 387] width 17 height 9
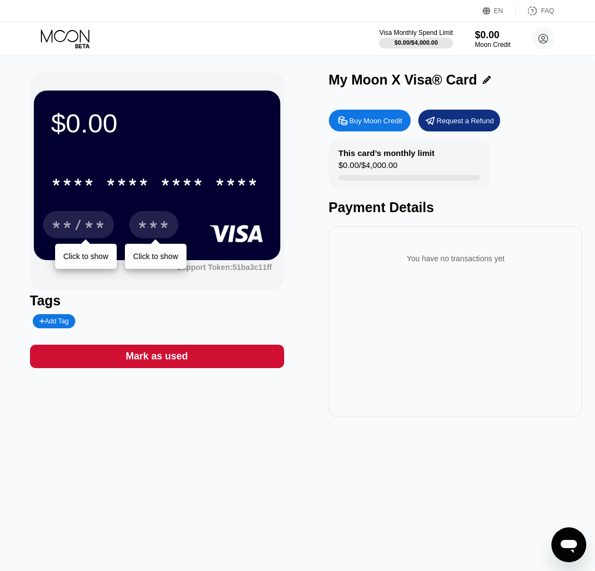
click at [136, 224] on div "***" at bounding box center [153, 224] width 49 height 27
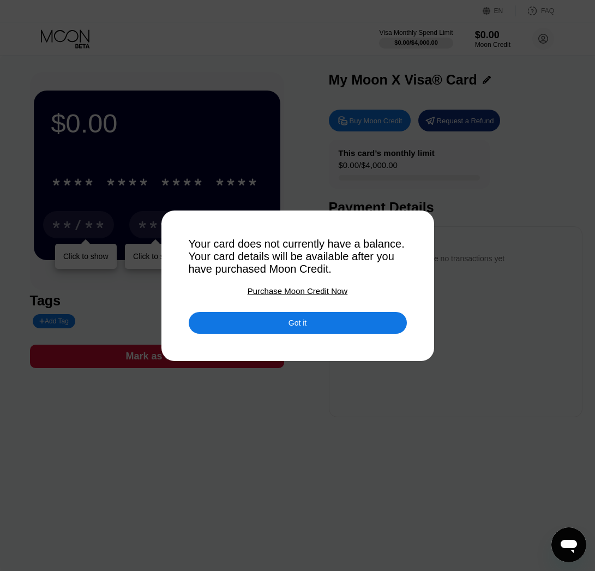
click at [298, 292] on div "Purchase Moon Credit Now" at bounding box center [298, 290] width 100 height 9
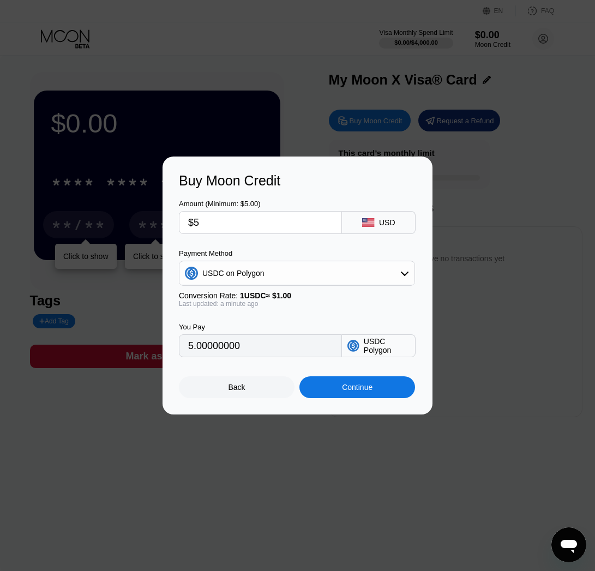
click at [311, 278] on div "USDC on Polygon" at bounding box center [297, 273] width 235 height 22
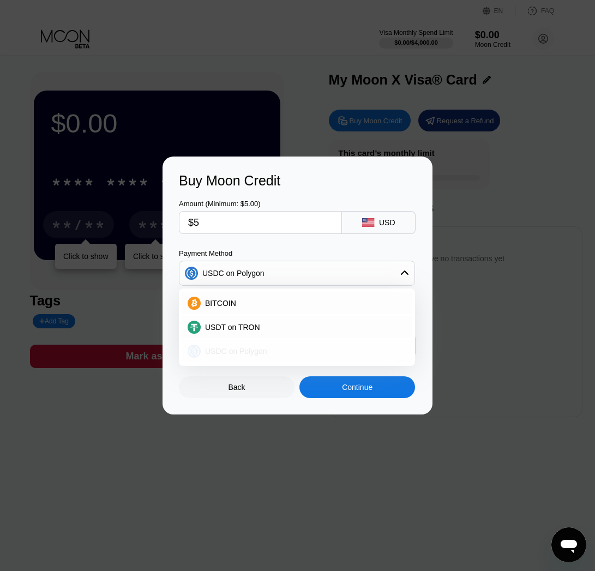
click at [288, 353] on div "USDC on Polygon" at bounding box center [304, 351] width 206 height 9
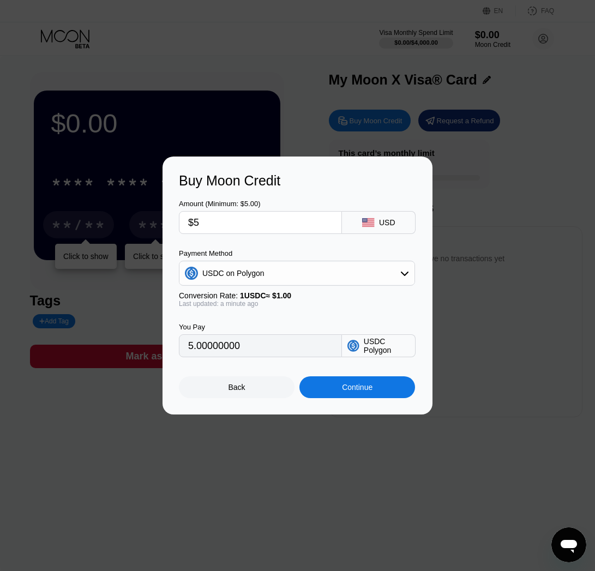
click at [247, 387] on div "Back" at bounding box center [237, 388] width 116 height 22
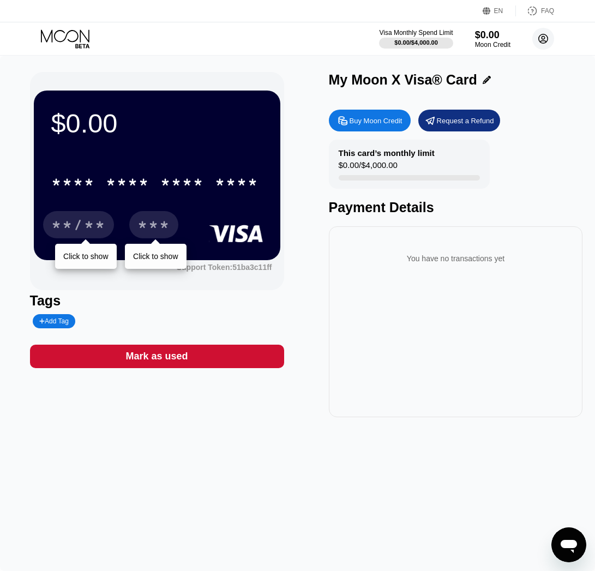
click at [546, 39] on circle at bounding box center [544, 39] width 22 height 22
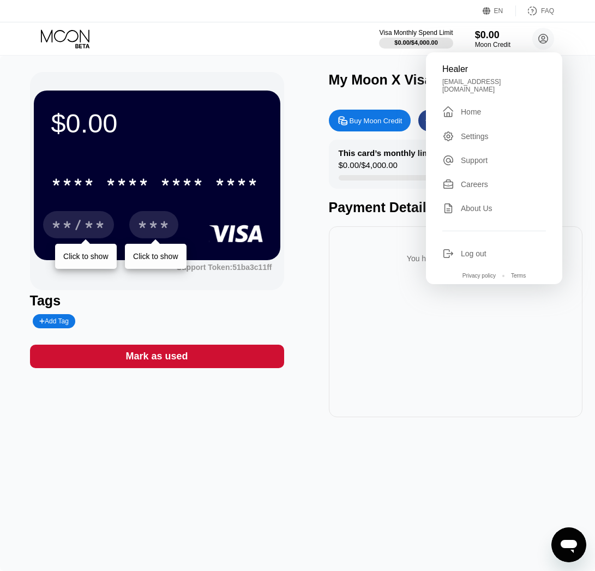
click at [496, 156] on div "Support" at bounding box center [495, 160] width 104 height 12
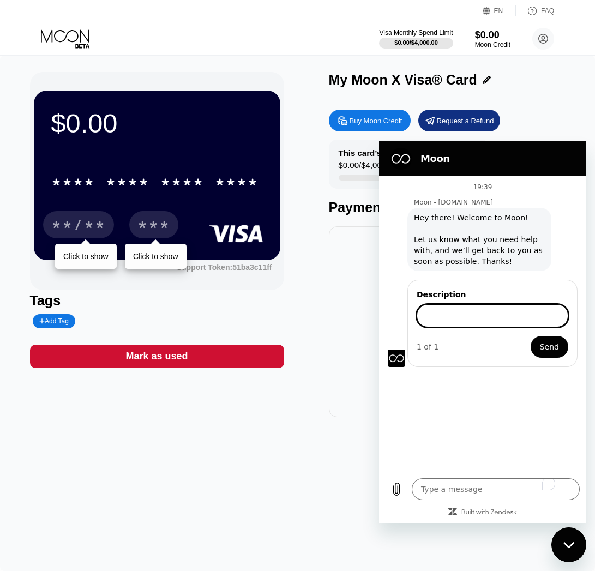
click at [492, 318] on input "Description" at bounding box center [493, 315] width 152 height 23
click at [499, 378] on div "19:39 Moon - paywithmoon.com Moon - paywithmoon.com says: Hey there! Welcome to…" at bounding box center [482, 324] width 207 height 296
click at [489, 324] on input "Description" at bounding box center [493, 315] width 152 height 23
click at [500, 255] on span "Hey there! Welcome to Moon! Let us know what you need help with, and we’ll get …" at bounding box center [479, 239] width 131 height 55
click at [571, 552] on div "Close messaging window" at bounding box center [569, 545] width 33 height 33
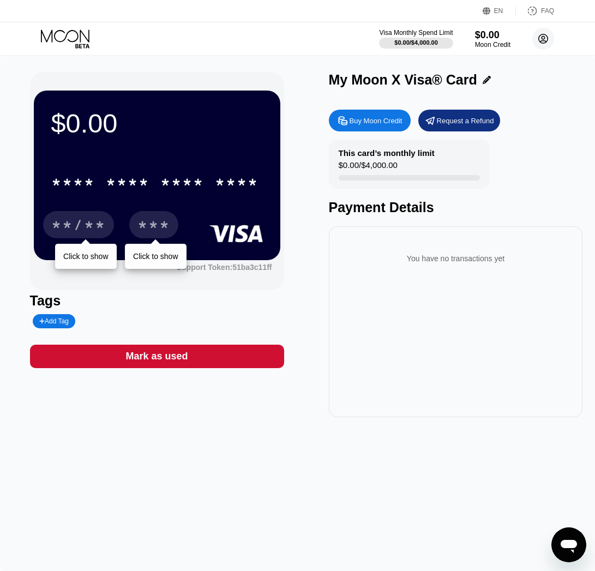
click at [540, 39] on circle at bounding box center [544, 39] width 22 height 22
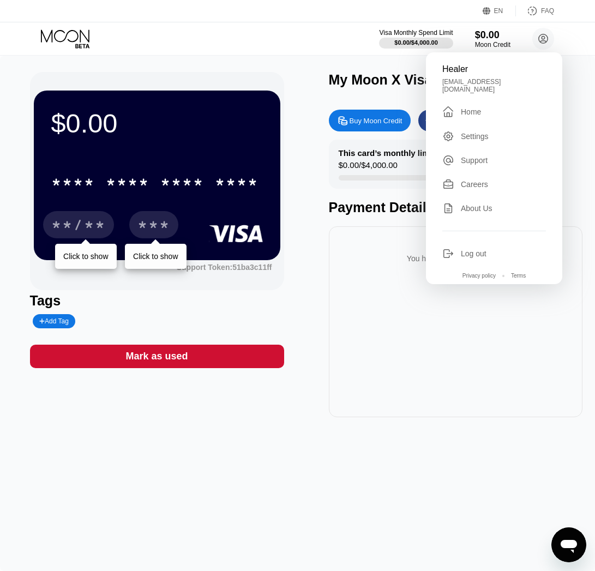
click at [494, 178] on div "Careers" at bounding box center [495, 184] width 104 height 12
click at [338, 234] on div "You have no transactions yet" at bounding box center [456, 321] width 254 height 191
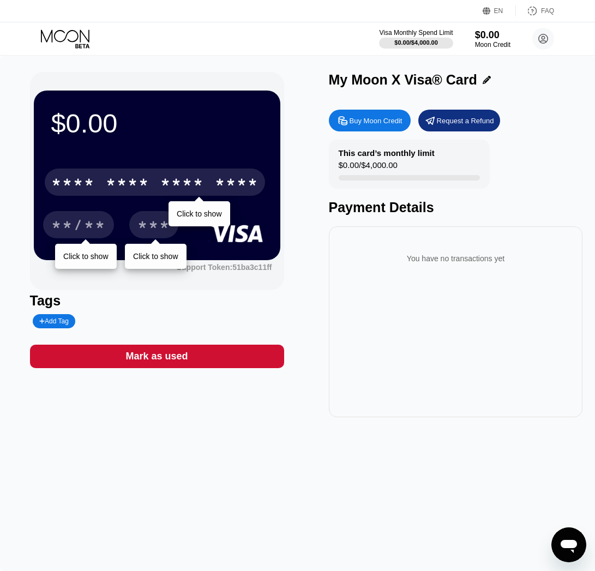
click at [241, 185] on div "****" at bounding box center [237, 183] width 44 height 17
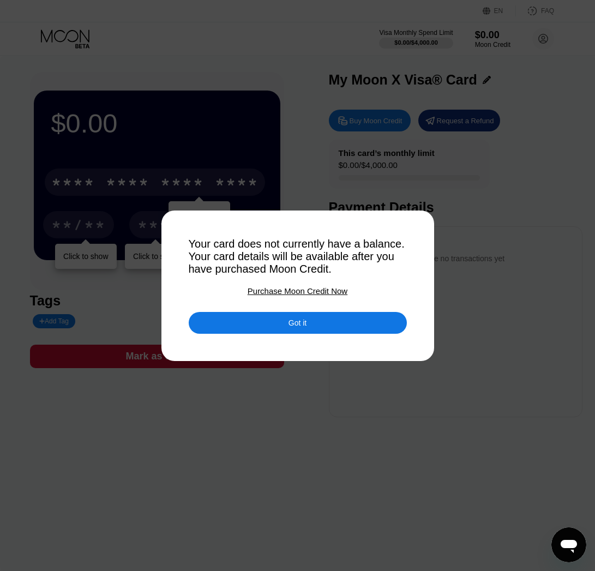
click at [297, 294] on div "Purchase Moon Credit Now" at bounding box center [298, 290] width 100 height 9
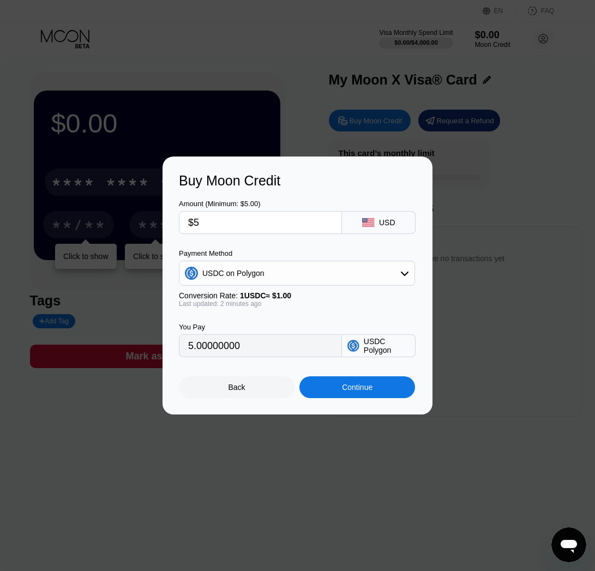
click at [256, 385] on div "Back" at bounding box center [237, 388] width 116 height 22
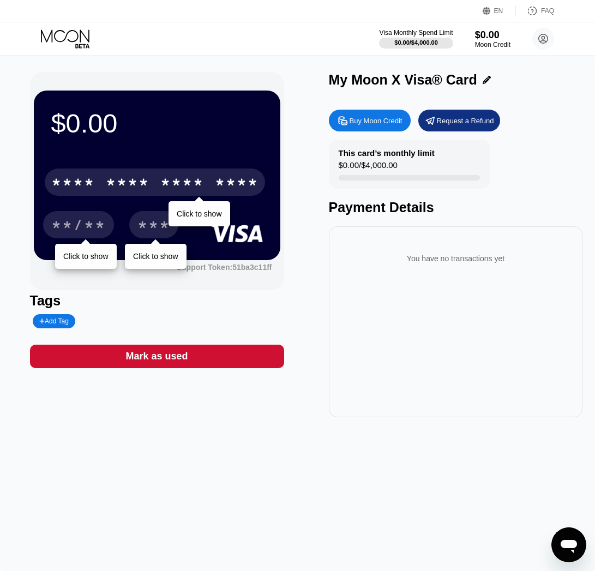
type textarea "x"
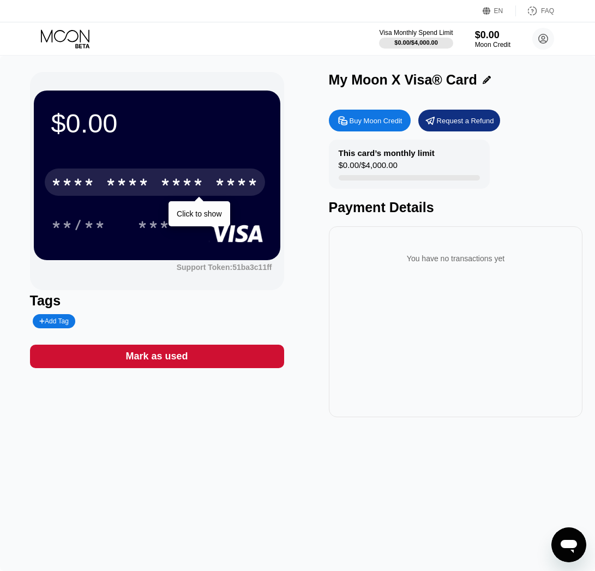
click at [104, 184] on div "* * * * * * * * * * * * ****" at bounding box center [155, 182] width 220 height 27
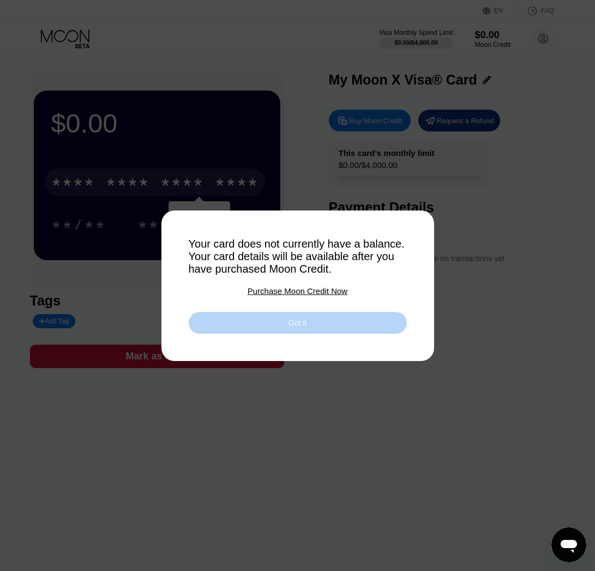
click at [274, 318] on div "Got it" at bounding box center [298, 323] width 218 height 22
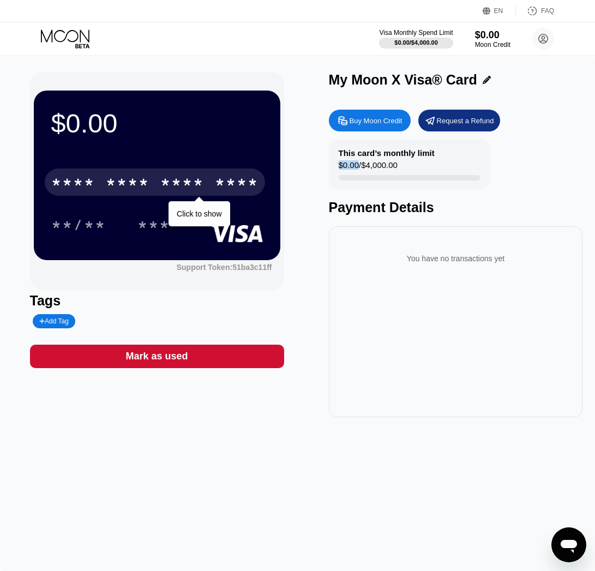
drag, startPoint x: 359, startPoint y: 163, endPoint x: 337, endPoint y: 165, distance: 21.4
click at [337, 165] on div "This card’s monthly limit $0.00 / $4,000.00" at bounding box center [409, 164] width 161 height 49
click at [351, 273] on div "You have no transactions yet" at bounding box center [456, 258] width 237 height 31
click at [455, 265] on div "You have no transactions yet" at bounding box center [456, 258] width 237 height 31
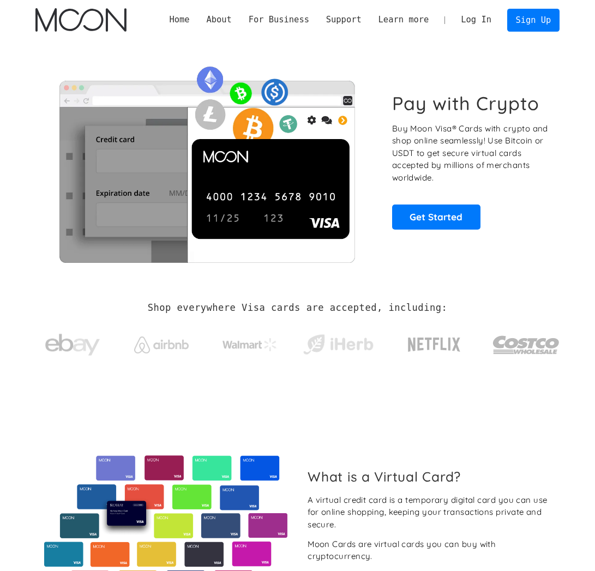
click at [440, 224] on link "Get Started" at bounding box center [436, 217] width 88 height 25
click at [477, 25] on link "Log In" at bounding box center [476, 20] width 47 height 22
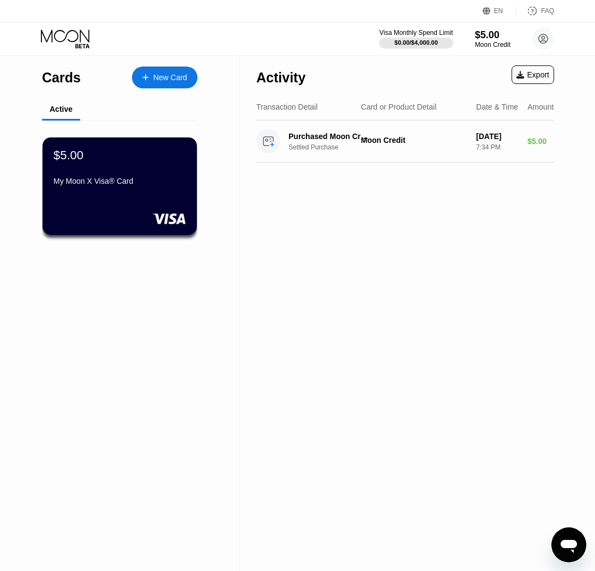
click at [349, 31] on div "Visa Monthly Spend Limit $0.00 / $4,000.00 $5.00 Moon Credit Healer [EMAIL_ADDR…" at bounding box center [297, 38] width 595 height 33
